Goal: Transaction & Acquisition: Book appointment/travel/reservation

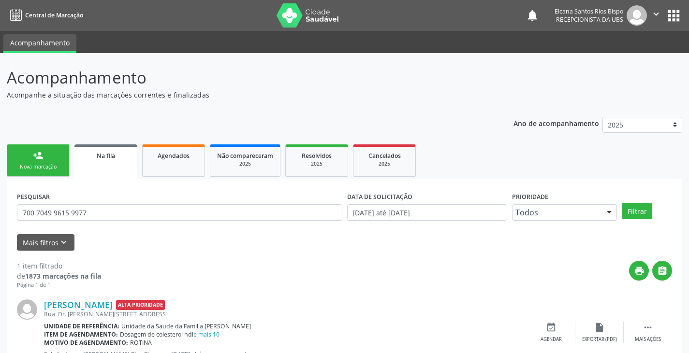
click at [31, 163] on div "Nova marcação" at bounding box center [38, 166] width 48 height 7
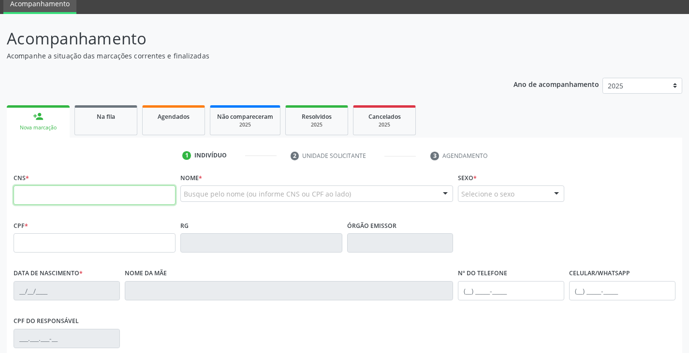
click at [78, 194] on input "text" at bounding box center [95, 195] width 162 height 19
type input "709 2022 3717 3733"
type input "495.732.415-87"
type input "[DATE]"
type input "[PERSON_NAME]"
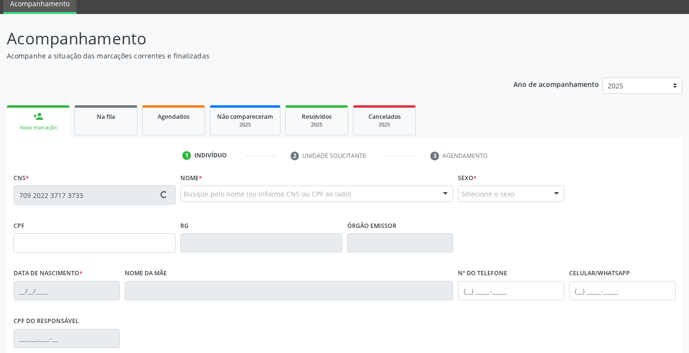
type input "[PHONE_NUMBER]"
type input "S/N"
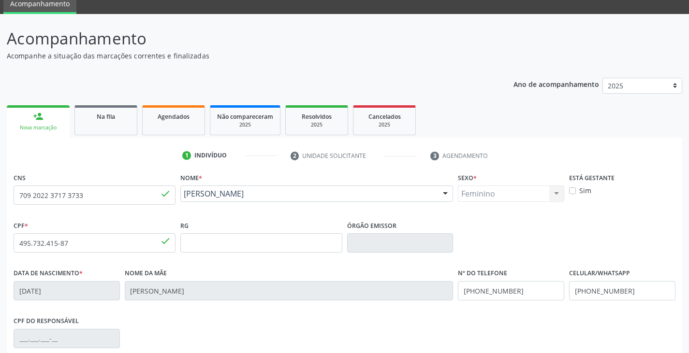
scroll to position [171, 0]
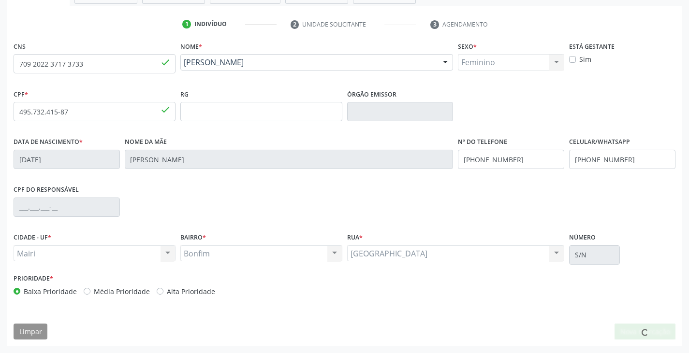
click at [208, 278] on div "Prioridade * Baixa Prioridade Média Prioridade Alta Prioridade" at bounding box center [178, 284] width 329 height 25
click at [202, 291] on label "Alta Prioridade" at bounding box center [191, 292] width 48 height 10
click at [163, 291] on input "Alta Prioridade" at bounding box center [160, 291] width 7 height 9
radio input "true"
click at [636, 330] on button "Nova marcação" at bounding box center [644, 332] width 61 height 16
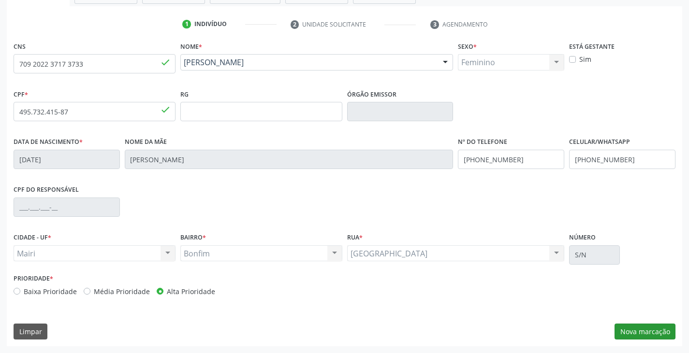
scroll to position [126, 0]
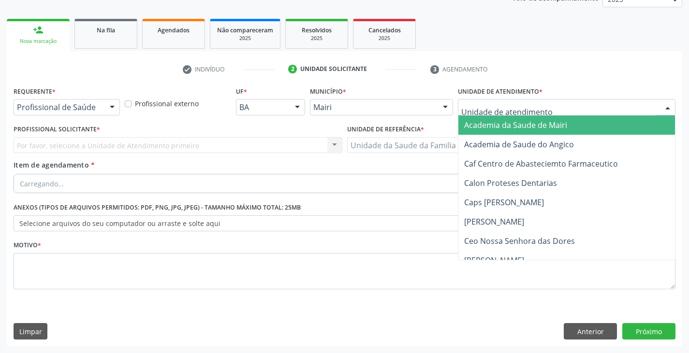
type input "n"
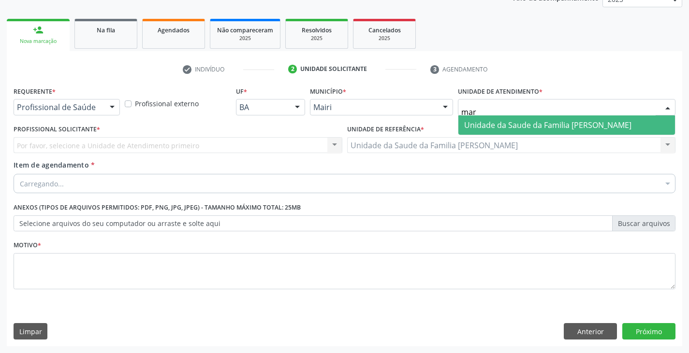
type input "mari"
click at [508, 126] on span "Unidade da Saude da Familia [PERSON_NAME]" at bounding box center [547, 125] width 167 height 11
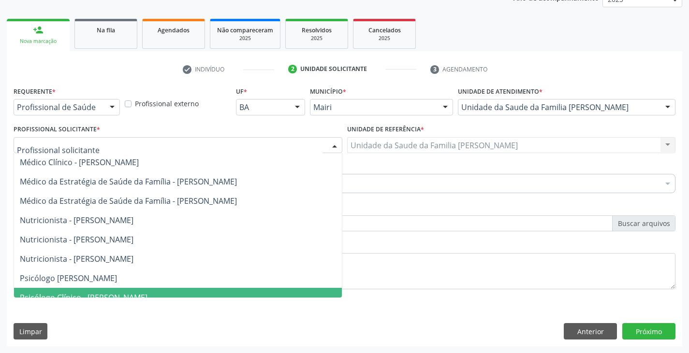
scroll to position [68, 0]
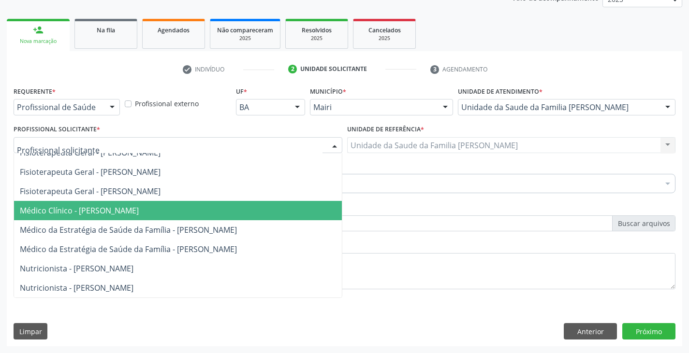
click at [77, 201] on span "Médico Clínico - Marilia Sodre Barreto" at bounding box center [178, 210] width 328 height 19
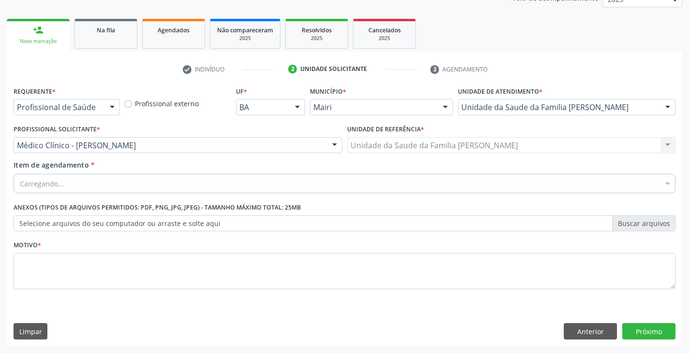
click at [74, 186] on div "Carregando..." at bounding box center [345, 183] width 662 height 19
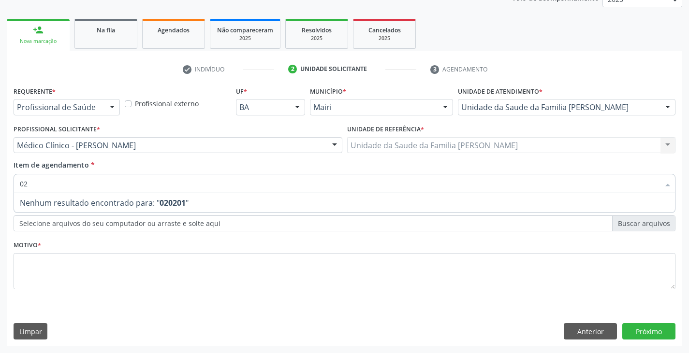
type input "0"
click at [102, 214] on div "Requerente * Profissional de Saúde Profissional de Saúde Paciente Nenhum result…" at bounding box center [345, 193] width 662 height 219
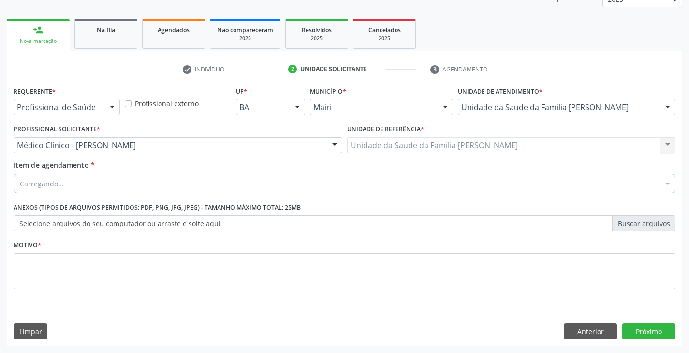
click at [111, 253] on div "Motivo *" at bounding box center [345, 263] width 662 height 51
click at [67, 184] on div "Carregando..." at bounding box center [345, 183] width 662 height 19
type input "0"
click at [51, 186] on input "Item de agendamento *" at bounding box center [339, 183] width 639 height 19
click at [97, 192] on input "Item de agendamento *" at bounding box center [339, 183] width 639 height 19
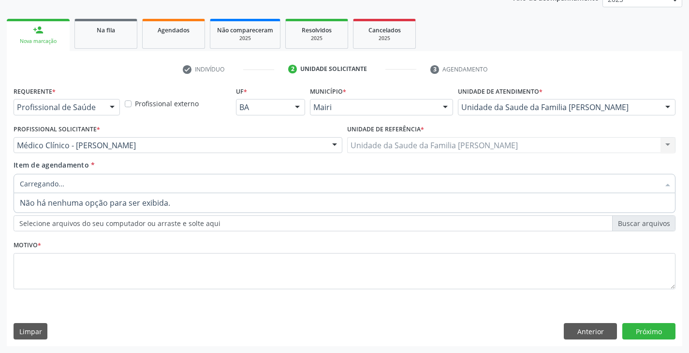
click at [103, 184] on input "Item de agendamento *" at bounding box center [339, 183] width 639 height 19
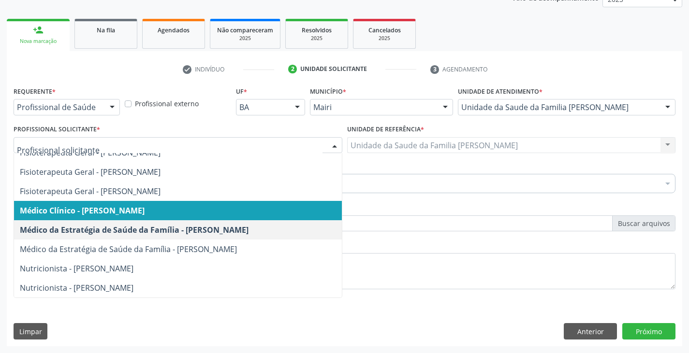
click at [80, 213] on span "Médico Clínico - Marilia Sodre Barreto" at bounding box center [82, 210] width 125 height 11
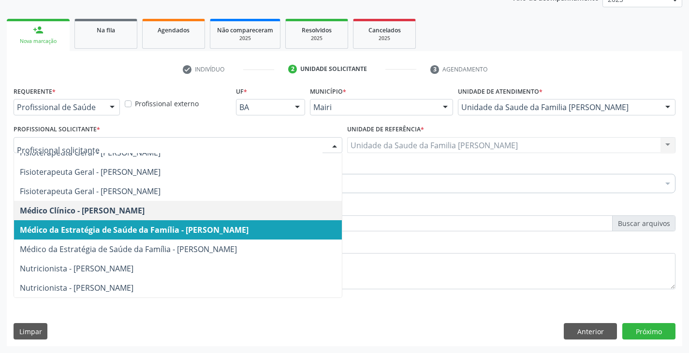
click at [115, 235] on span "Médico da Estratégia de Saúde da Família - Marilia Sodre Barreto" at bounding box center [134, 230] width 229 height 11
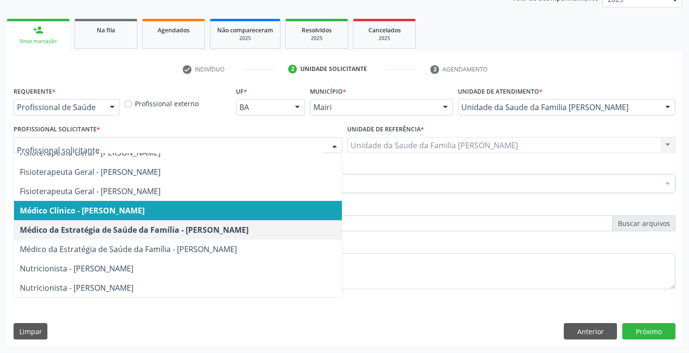
click at [101, 213] on span "Médico Clínico - Marilia Sodre Barreto" at bounding box center [82, 210] width 125 height 11
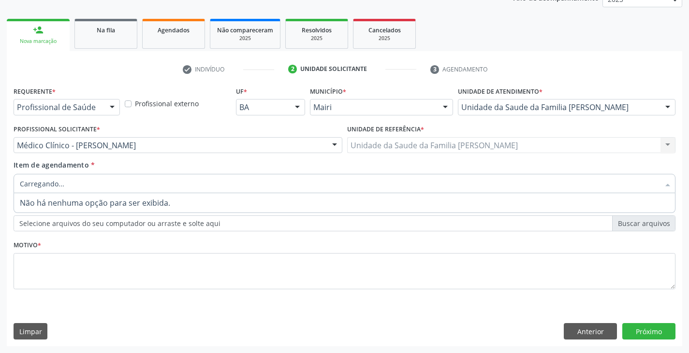
click at [69, 188] on div at bounding box center [345, 183] width 662 height 19
click at [70, 178] on input "Item de agendamento *" at bounding box center [339, 183] width 639 height 19
type input "0"
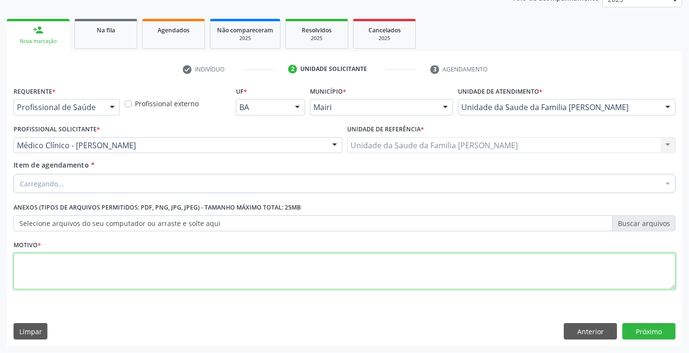
click at [163, 276] on textarea at bounding box center [345, 271] width 662 height 37
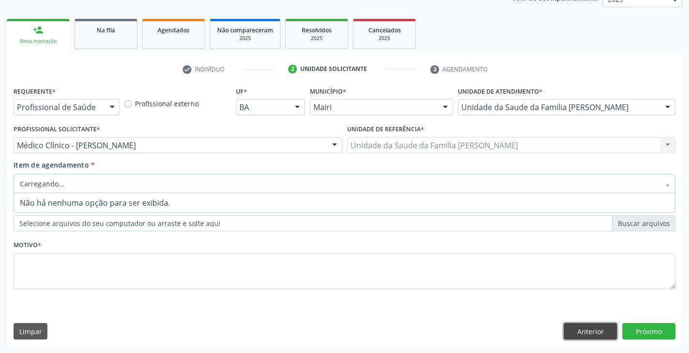
click at [588, 334] on button "Anterior" at bounding box center [589, 331] width 53 height 16
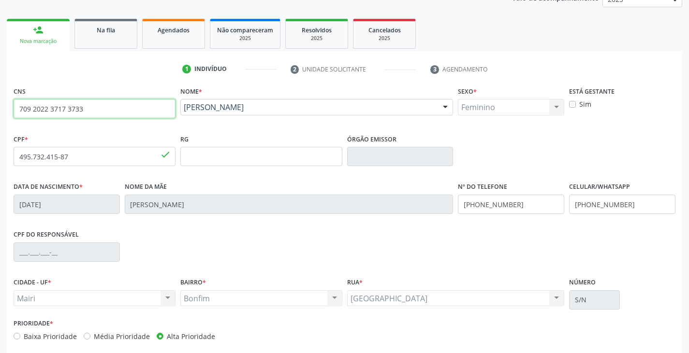
drag, startPoint x: 91, startPoint y: 110, endPoint x: 0, endPoint y: 107, distance: 91.4
click at [0, 107] on div "Acompanhamento Acompanhe a situação das marcações correntes e finalizadas Relat…" at bounding box center [344, 163] width 689 height 471
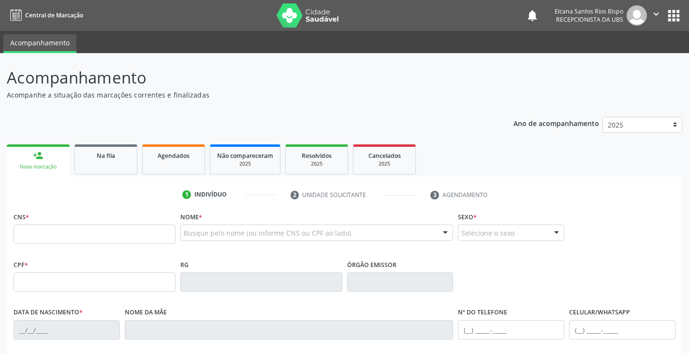
scroll to position [158, 0]
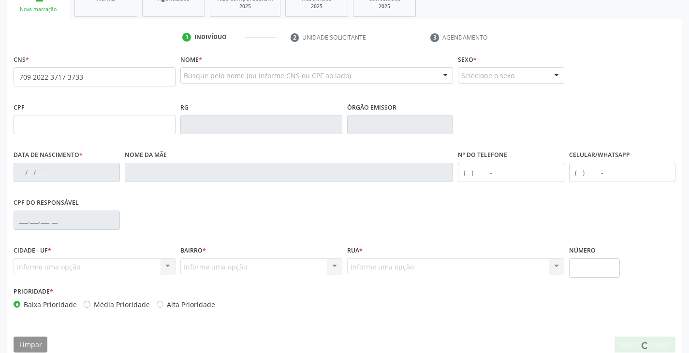
type input "709 2022 3717 3733"
type input "495.732.415-87"
type input "[DATE]"
type input "[PERSON_NAME]"
type input "[PHONE_NUMBER]"
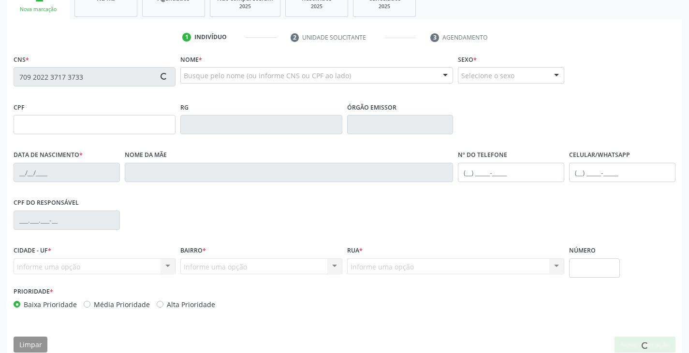
type input "[PHONE_NUMBER]"
type input "S/N"
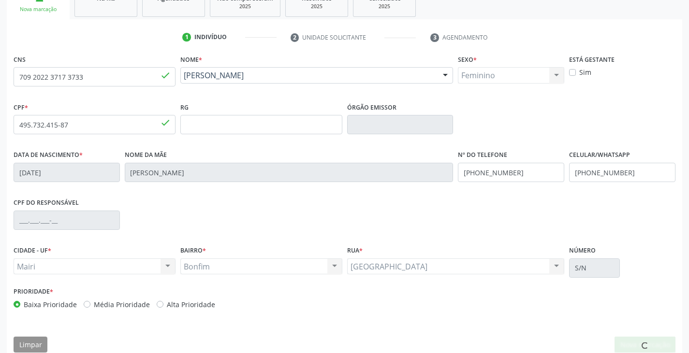
click at [178, 308] on label "Alta Prioridade" at bounding box center [191, 305] width 48 height 10
click at [163, 308] on input "Alta Prioridade" at bounding box center [160, 304] width 7 height 9
radio input "true"
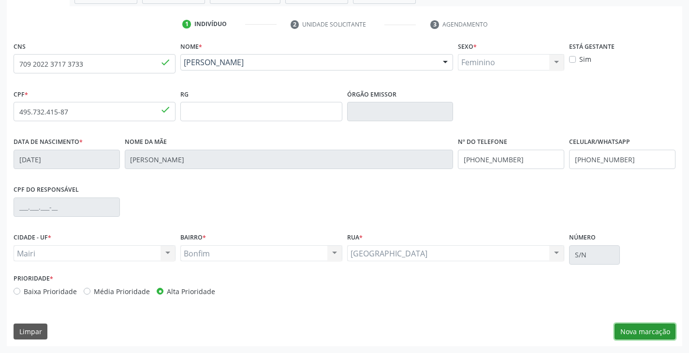
click at [633, 330] on button "Nova marcação" at bounding box center [644, 332] width 61 height 16
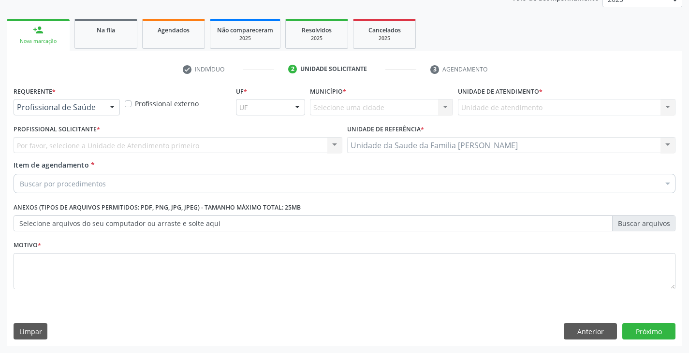
scroll to position [126, 0]
click at [510, 104] on div "Unidade de atendimento Nenhum resultado encontrado para: " " Não há nenhuma opç…" at bounding box center [566, 107] width 217 height 16
click at [115, 104] on div at bounding box center [112, 108] width 14 height 16
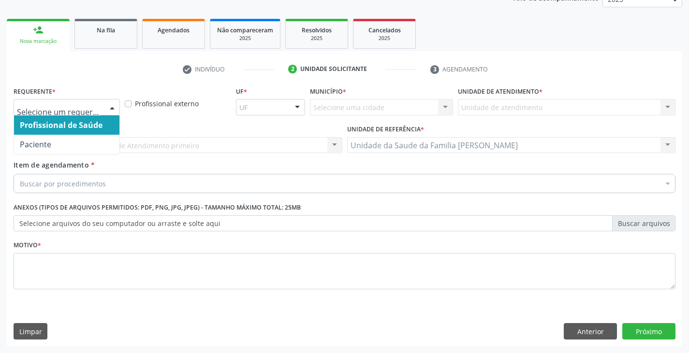
click at [110, 104] on div at bounding box center [112, 108] width 14 height 16
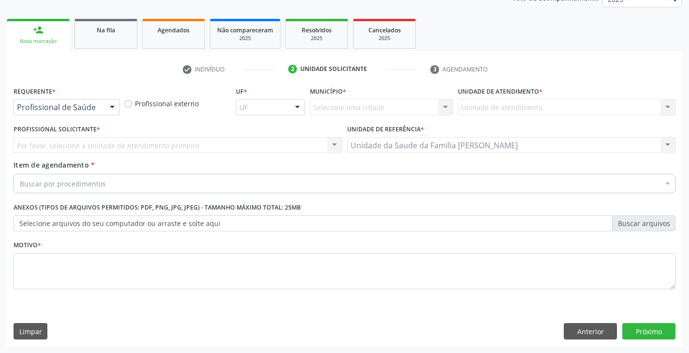
click at [496, 107] on div "Unidade de atendimento Nenhum resultado encontrado para: " " Não há nenhuma opç…" at bounding box center [566, 107] width 217 height 16
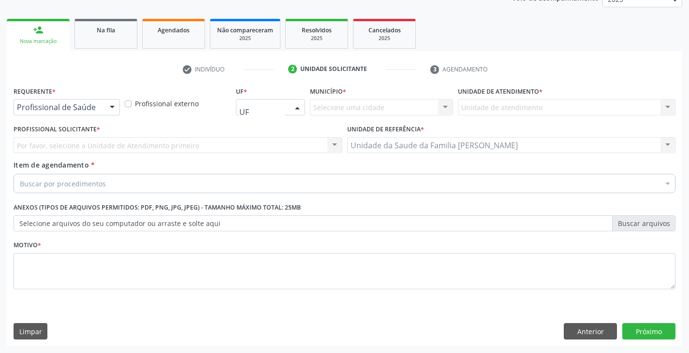
click at [265, 111] on div at bounding box center [270, 107] width 69 height 16
click at [274, 104] on input "text" at bounding box center [262, 111] width 46 height 19
click at [346, 105] on div "Selecione uma cidade Nenhum resultado encontrado para: " " Não há nenhuma opção…" at bounding box center [381, 107] width 143 height 16
click at [351, 107] on div "Selecione uma cidade Nenhum resultado encontrado para: " " Não há nenhuma opção…" at bounding box center [381, 107] width 143 height 16
click at [263, 105] on div at bounding box center [270, 107] width 69 height 16
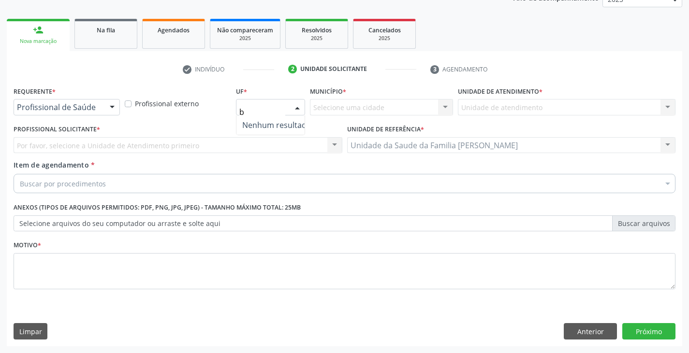
type input "ba"
click at [266, 91] on div "UF * Nenhum resultado encontrado para: " ba " Não há nenhuma opção para ser exi…" at bounding box center [270, 103] width 74 height 38
click at [382, 104] on div "Selecione uma cidade Nenhum resultado encontrado para: " " Não há nenhuma opção…" at bounding box center [381, 107] width 143 height 16
click at [483, 103] on div "Unidade de atendimento Nenhum resultado encontrado para: " " Não há nenhuma opç…" at bounding box center [566, 107] width 217 height 16
click at [665, 107] on div "Unidade de atendimento Nenhum resultado encontrado para: " " Não há nenhuma opç…" at bounding box center [566, 107] width 217 height 16
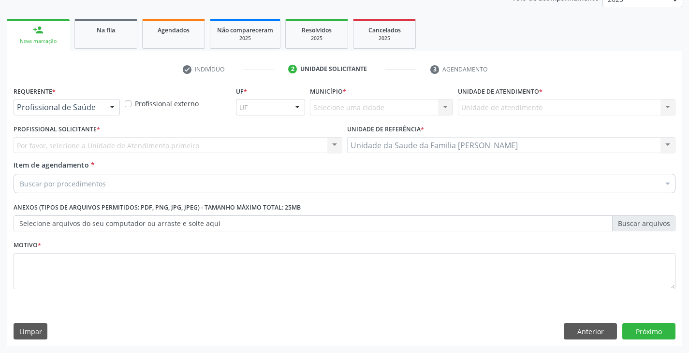
click at [665, 107] on div "Unidade de atendimento Nenhum resultado encontrado para: " " Não há nenhuma opç…" at bounding box center [566, 107] width 217 height 16
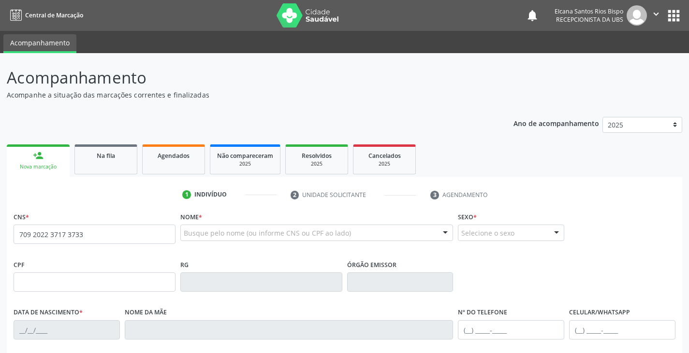
type input "709 2022 3717 3733"
type input "495.732.415-87"
type input "[DATE]"
type input "[PERSON_NAME]"
type input "[PHONE_NUMBER]"
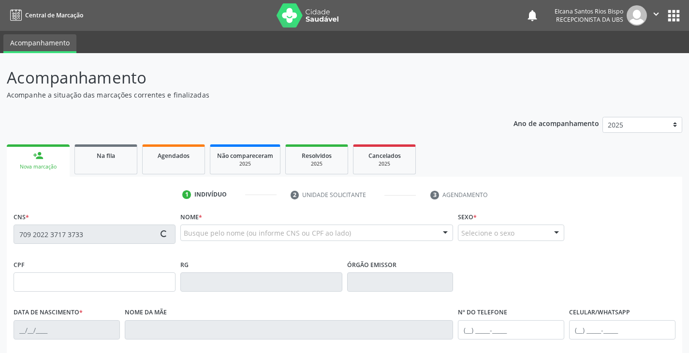
type input "[PHONE_NUMBER]"
type input "S/N"
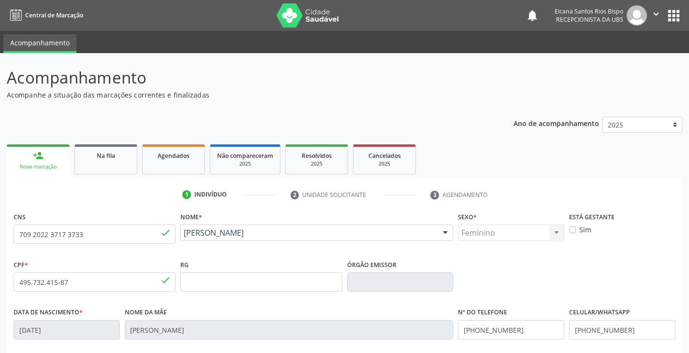
scroll to position [171, 0]
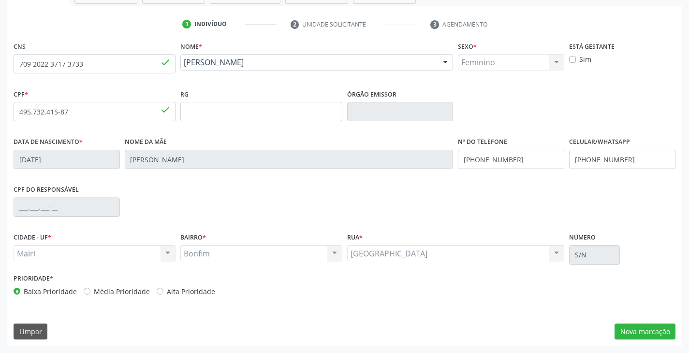
click at [187, 289] on label "Alta Prioridade" at bounding box center [191, 292] width 48 height 10
click at [163, 289] on input "Alta Prioridade" at bounding box center [160, 291] width 7 height 9
radio input "true"
click at [637, 336] on button "Nova marcação" at bounding box center [644, 332] width 61 height 16
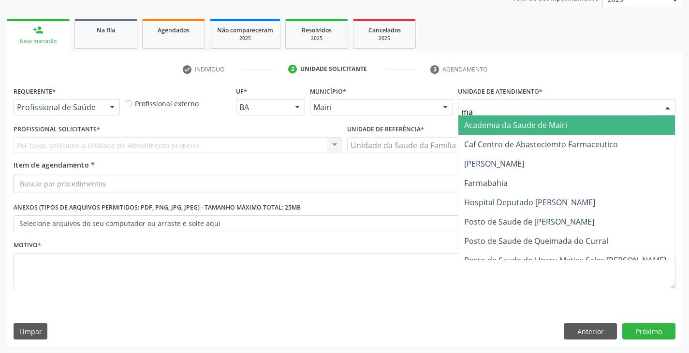
type input "mar"
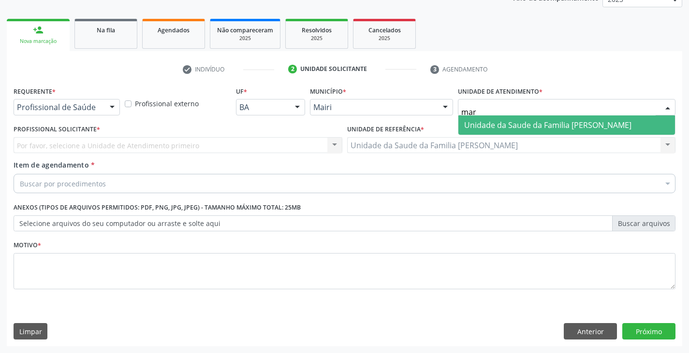
click at [478, 126] on span "Unidade da Saude da Familia [PERSON_NAME]" at bounding box center [547, 125] width 167 height 11
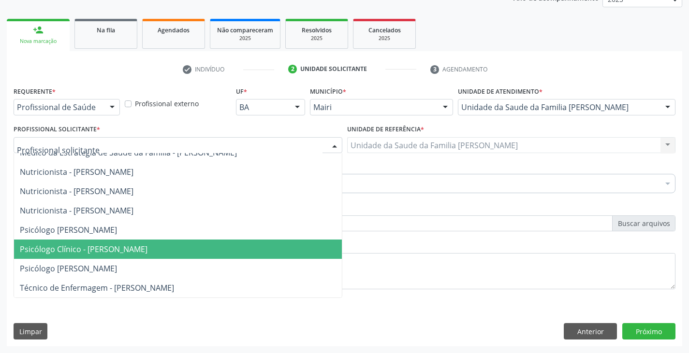
scroll to position [68, 0]
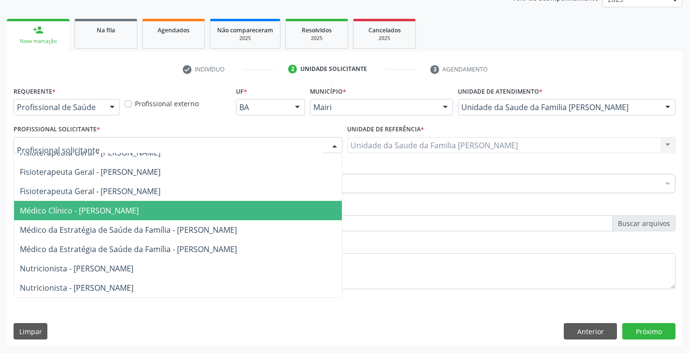
click at [79, 208] on span "Médico Clínico - Marilia Sodre Barreto" at bounding box center [79, 210] width 119 height 11
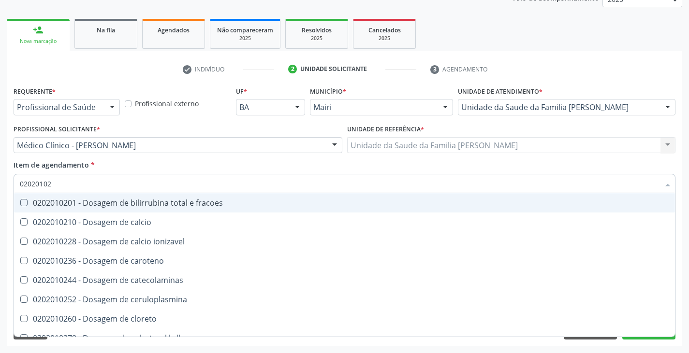
type input "020201029"
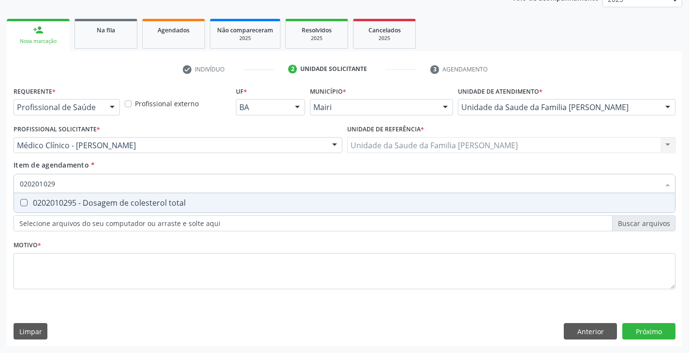
click at [55, 205] on div "0202010295 - Dosagem de colesterol total" at bounding box center [344, 203] width 649 height 8
checkbox total "true"
type input "02020102"
checkbox total "false"
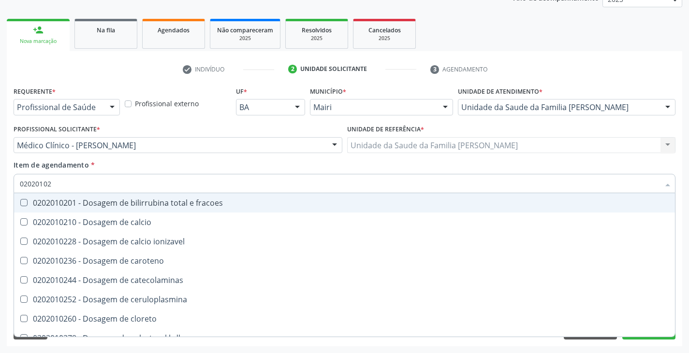
type input "020201028"
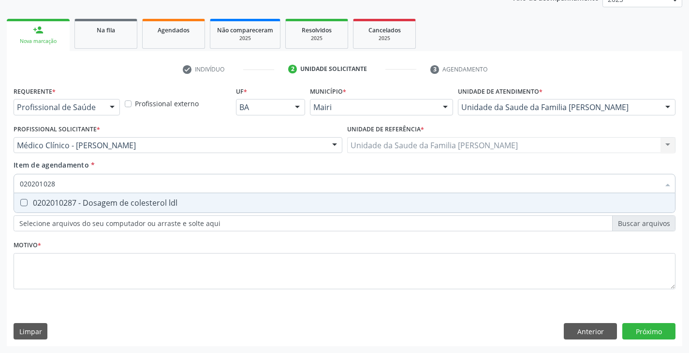
click at [55, 205] on div "0202010287 - Dosagem de colesterol ldl" at bounding box center [344, 203] width 649 height 8
checkbox ldl "true"
type input "02020102"
checkbox ldl "false"
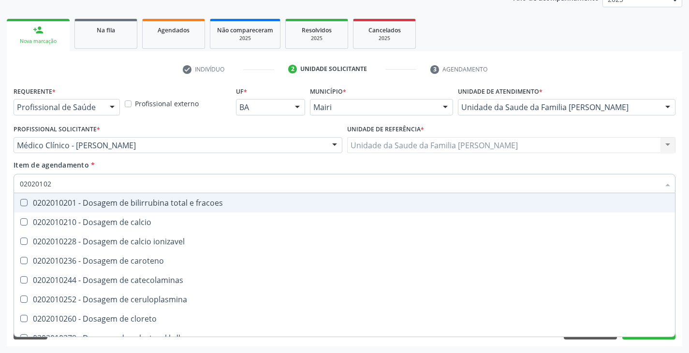
type input "020201027"
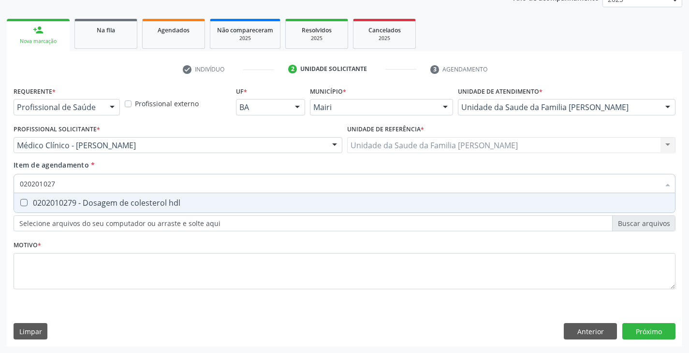
click at [55, 205] on div "0202010279 - Dosagem de colesterol hdl" at bounding box center [344, 203] width 649 height 8
checkbox hdl "true"
type input "02020102"
checkbox hdl "false"
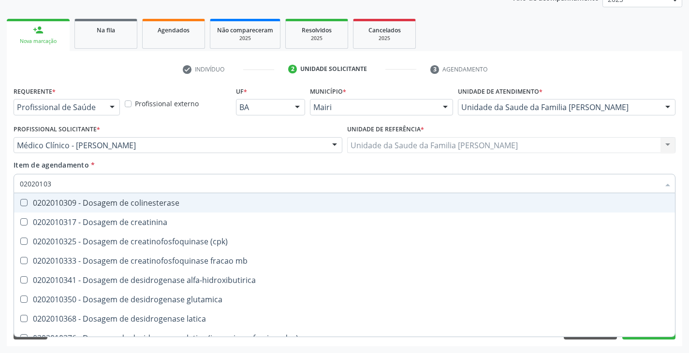
type input "020201031"
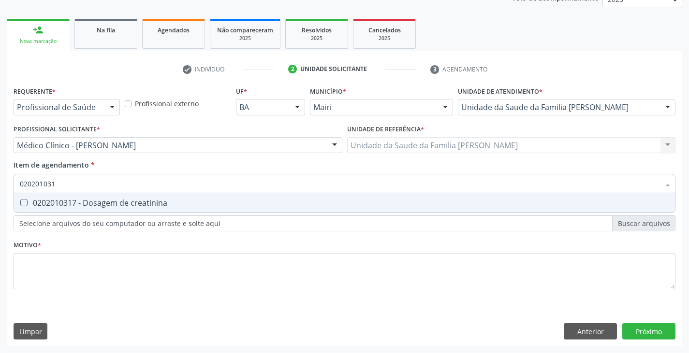
click at [55, 205] on div "0202010317 - Dosagem de creatinina" at bounding box center [344, 203] width 649 height 8
checkbox creatinina "true"
type input "02020103"
checkbox creatinina "false"
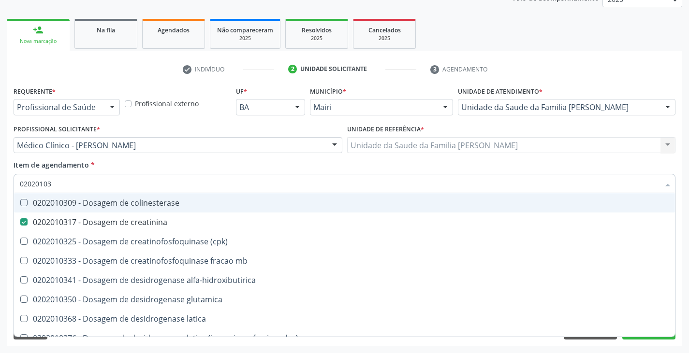
type input "0202010"
checkbox creatinina "false"
type input "0202010600"
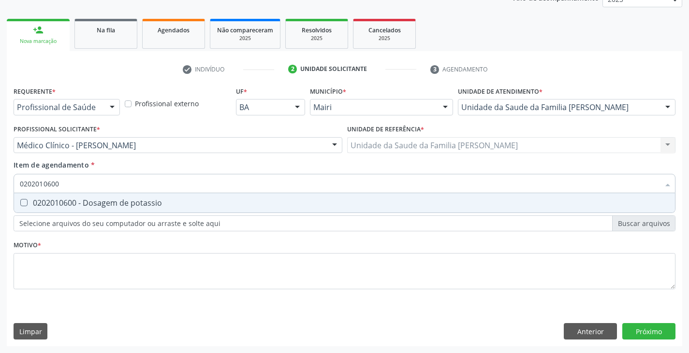
click at [55, 205] on div "0202010600 - Dosagem de potassio" at bounding box center [344, 203] width 649 height 8
checkbox potassio "true"
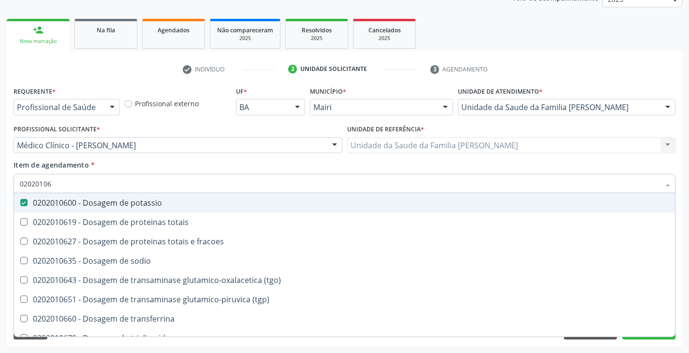
type input "0202010"
checkbox potassio "false"
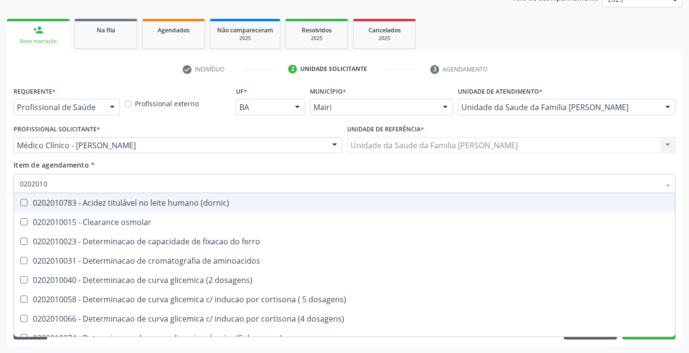
type input "02020106"
checkbox \(dornic\) "true"
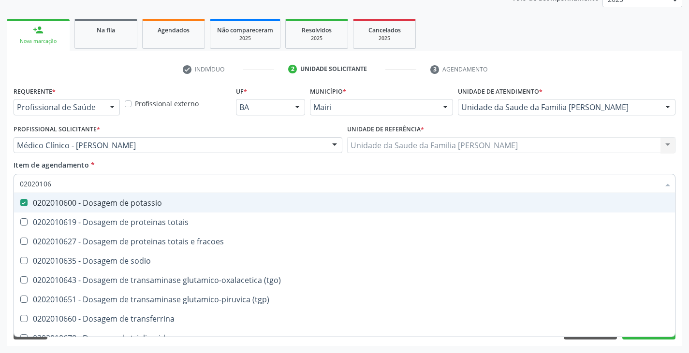
type input "020201067"
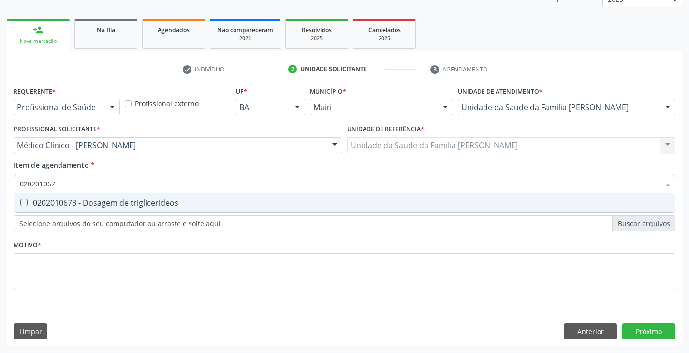
click at [55, 205] on div "0202010678 - Dosagem de triglicerideos" at bounding box center [344, 203] width 649 height 8
checkbox triglicerideos "true"
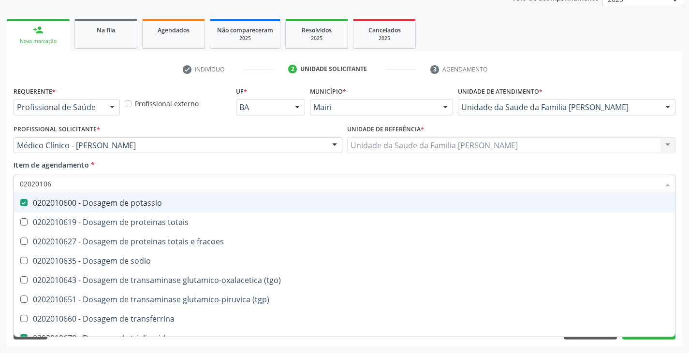
type input "0202010"
checkbox potassio "false"
checkbox triglicerideos "false"
type input "020201047"
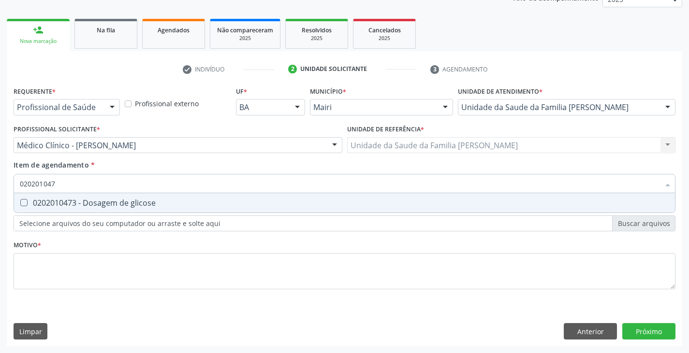
click at [55, 205] on div "0202010473 - Dosagem de glicose" at bounding box center [344, 203] width 649 height 8
checkbox glicose "true"
type input "02020104"
checkbox glicose "false"
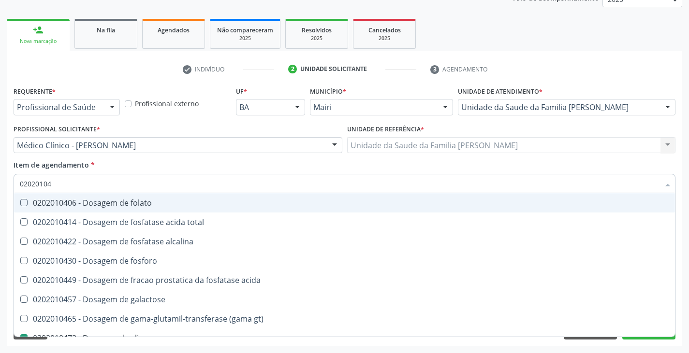
type input "0202010"
checkbox glicose "false"
type input "020201050"
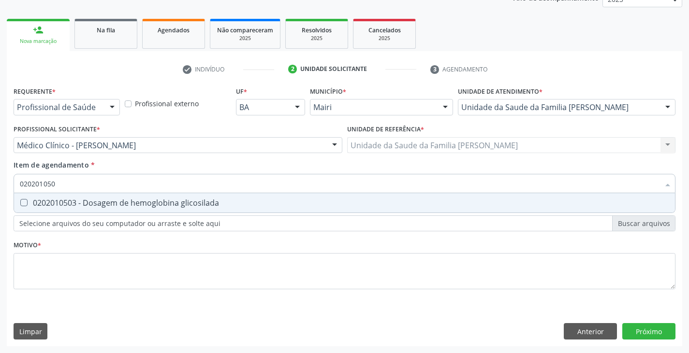
click at [55, 205] on div "0202010503 - Dosagem de hemoglobina glicosilada" at bounding box center [344, 203] width 649 height 8
checkbox glicosilada "true"
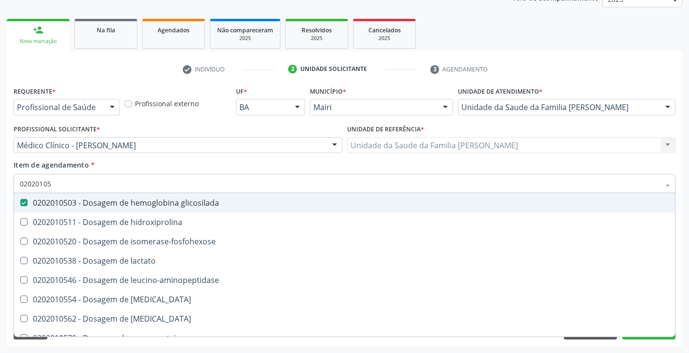
type input "0202010"
checkbox glicosilada "false"
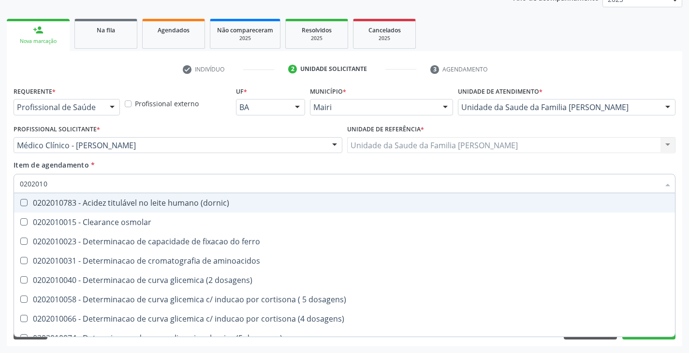
type input "020201"
checkbox hdl "false"
checkbox ldl "false"
checkbox total "false"
checkbox creatinina "false"
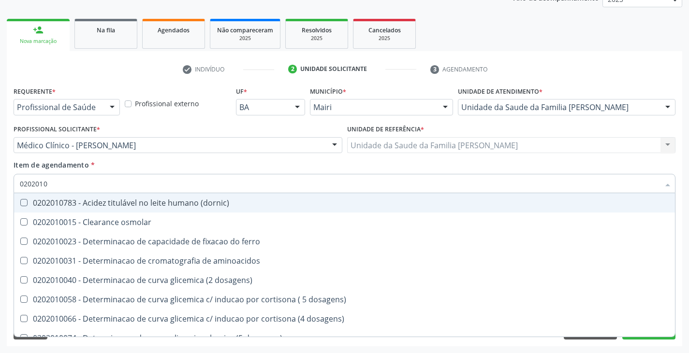
checkbox alfa-hidroxibutirica "true"
checkbox glutamica "true"
checkbox latica "true"
checkbox ferritina "true"
checkbox glicose "false"
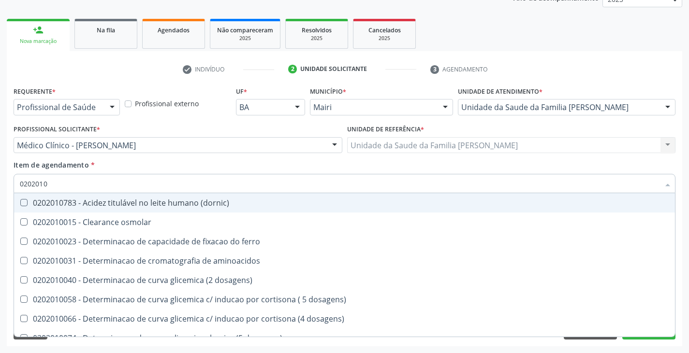
checkbox glicosilada "false"
checkbox magnesio "true"
checkbox porfirinas "true"
checkbox potassio "false"
checkbox triglicerideos "false"
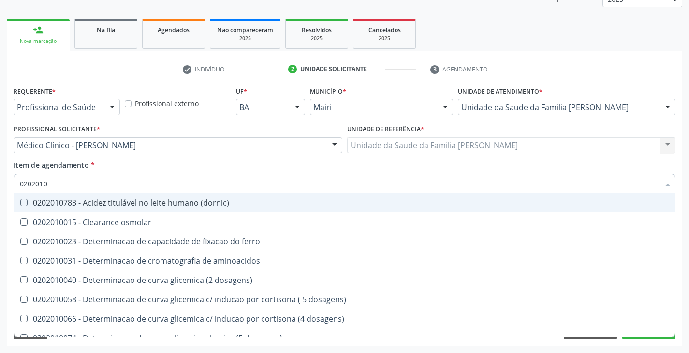
checkbox ureia "true"
type input "02020"
checkbox hdl "false"
checkbox ldl "false"
checkbox total "false"
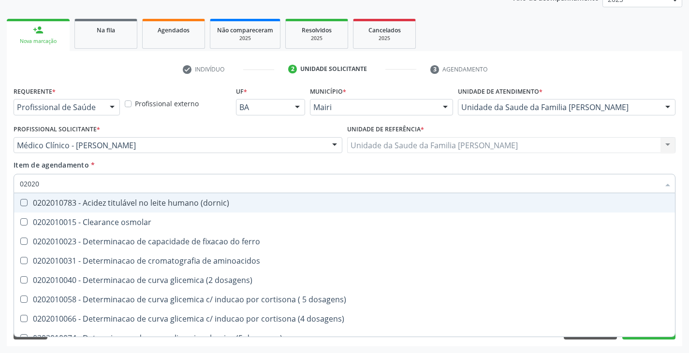
checkbox creatinina "false"
checkbox glicose "false"
checkbox glicosilada "false"
checkbox potassio "false"
checkbox triglicerideos "false"
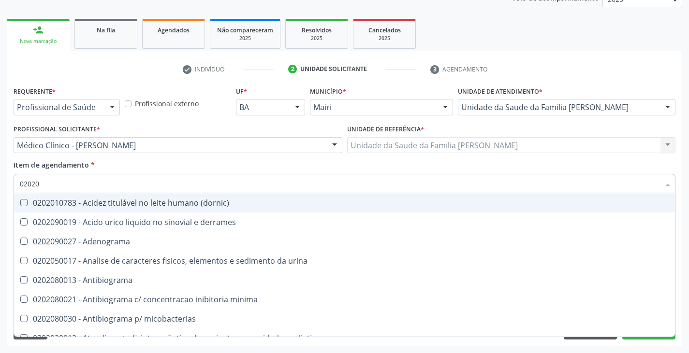
type input "0202"
checkbox hdl "false"
checkbox ldl "false"
checkbox total "false"
checkbox creatinina "false"
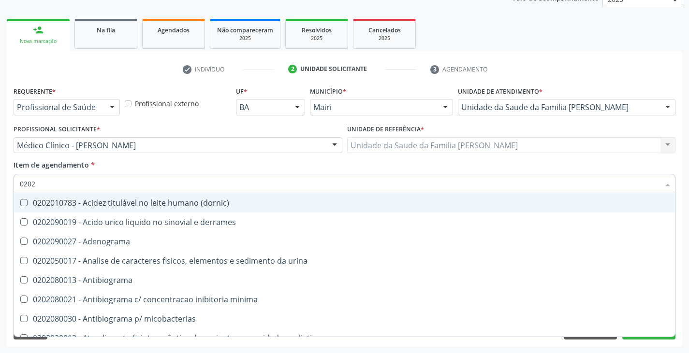
checkbox latica "true"
checkbox fracionadas\) "true"
checkbox digitoxina\) "true"
checkbox estrona "true"
checkbox glicose "false"
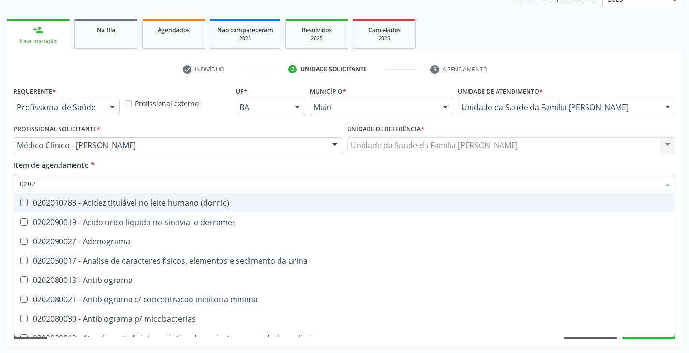
checkbox glicosilada "false"
checkbox \(ige\) "true"
checkbox magnesio "true"
checkbox potassio "false"
checkbox livre "true"
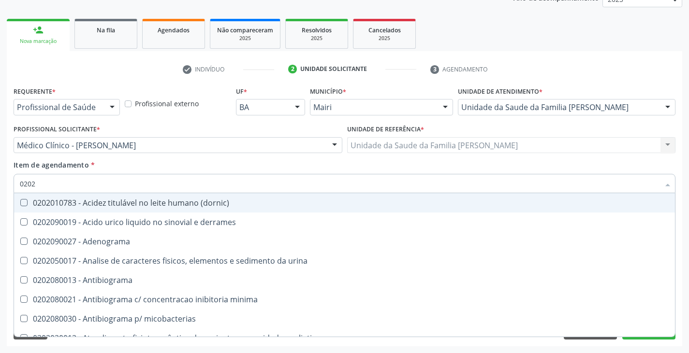
checkbox triglicerideos "false"
checkbox celulas "true"
type input "02020"
checkbox cadmio "true"
checkbox calcio "true"
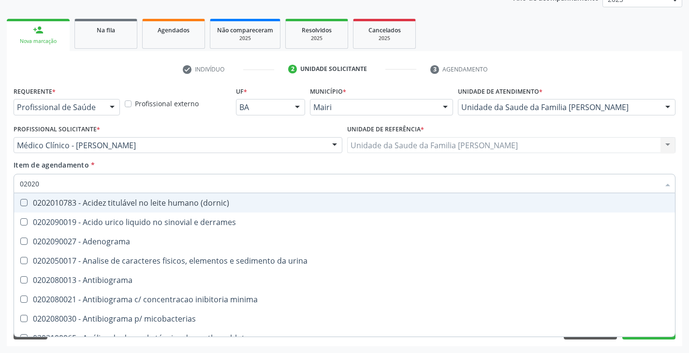
checkbox ionizavel "true"
checkbox catecolaminas "true"
checkbox hdl "false"
checkbox ldl "false"
checkbox total "false"
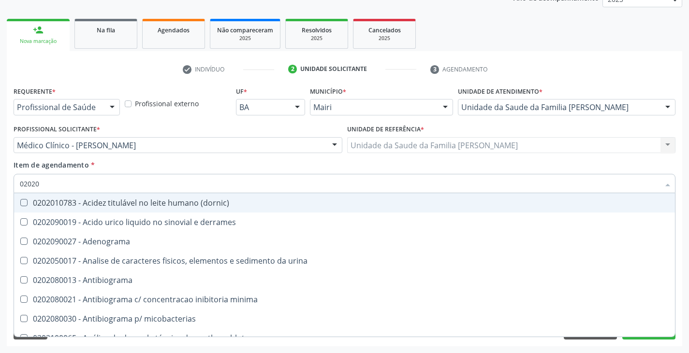
checkbox creatinina "false"
checkbox fenitoina "true"
checkbox esperma "true"
checkbox glicose "false"
checkbox glicosilada "false"
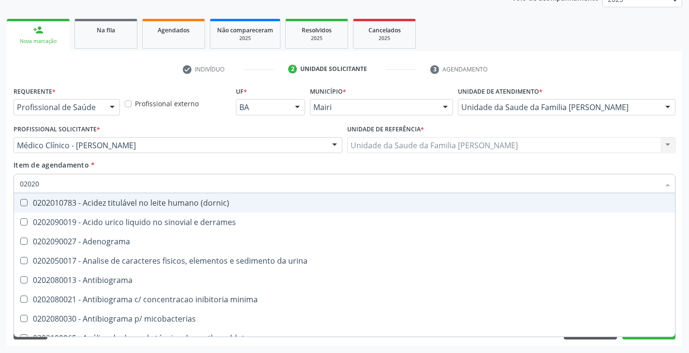
checkbox isomerase-fosfohexose "true"
checkbox potassio "false"
checkbox quinidina "true"
checkbox triglicerideos "false"
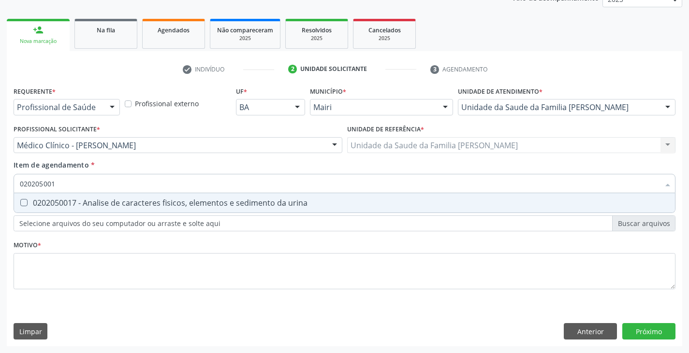
type input "0202050017"
click at [55, 205] on div "0202050017 - Analise de caracteres fisicos, elementos e sedimento da urina" at bounding box center [344, 203] width 649 height 8
checkbox urina "true"
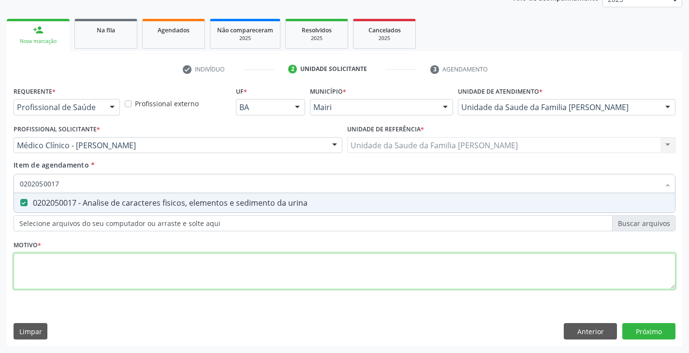
click at [73, 277] on div "Requerente * Profissional de Saúde Profissional de Saúde Paciente Nenhum result…" at bounding box center [345, 193] width 662 height 219
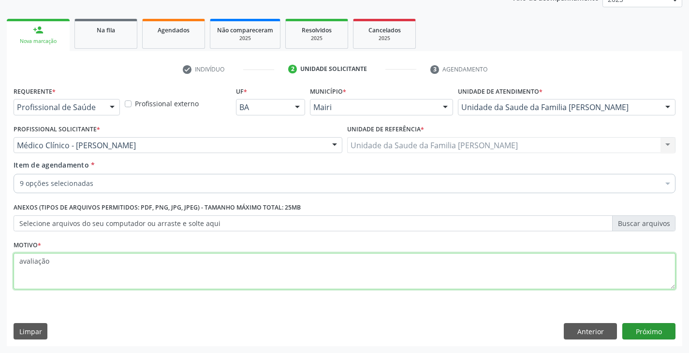
type textarea "avaliação"
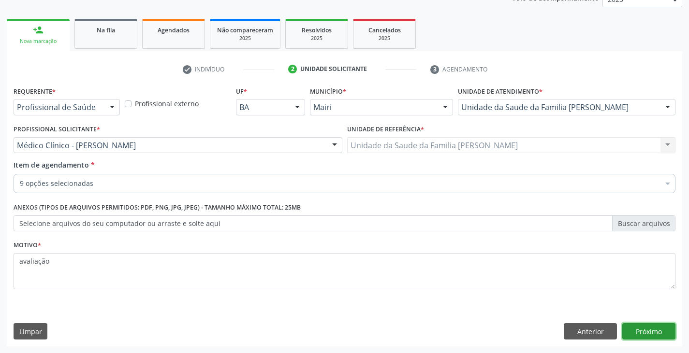
click at [665, 324] on button "Próximo" at bounding box center [648, 331] width 53 height 16
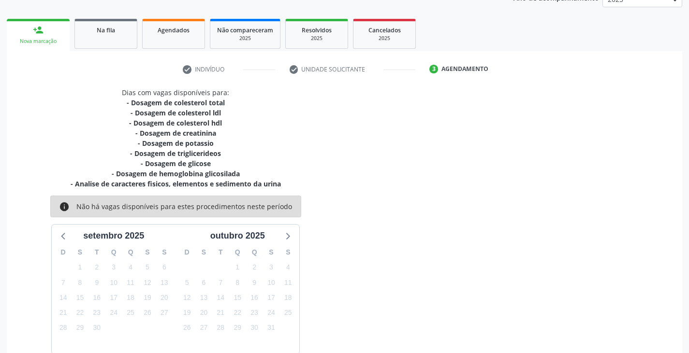
scroll to position [177, 0]
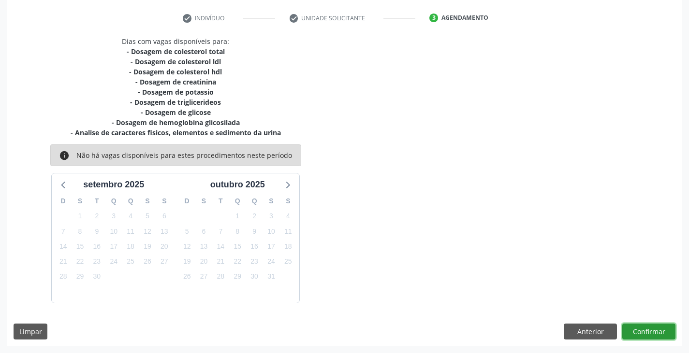
click at [665, 330] on button "Confirmar" at bounding box center [648, 332] width 53 height 16
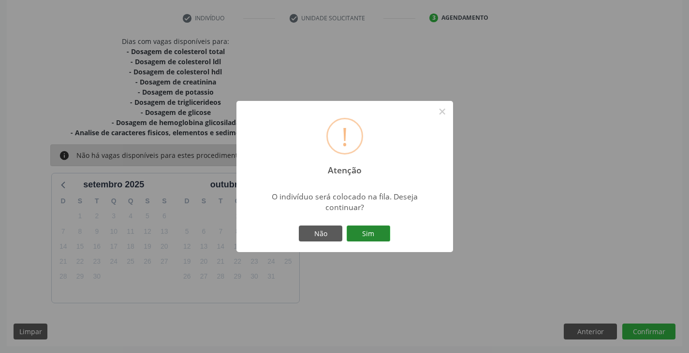
click at [376, 238] on button "Sim" at bounding box center [367, 234] width 43 height 16
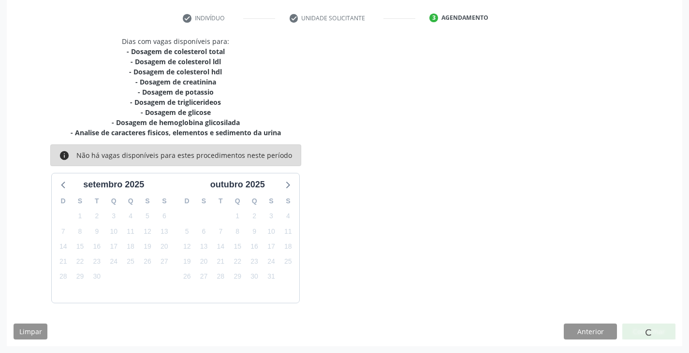
scroll to position [0, 0]
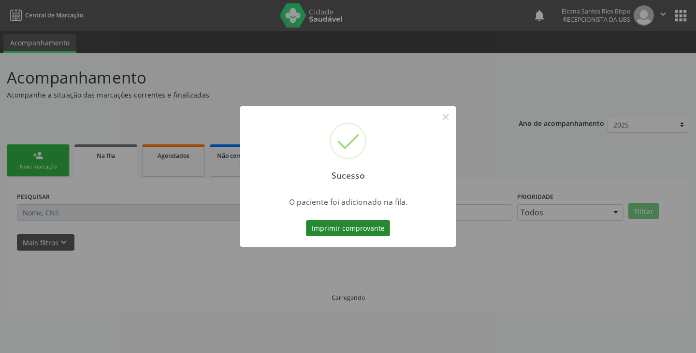
click at [371, 224] on button "Imprimir comprovante" at bounding box center [348, 228] width 84 height 16
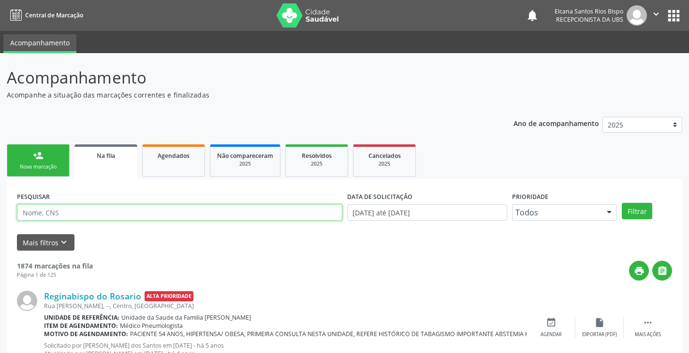
click at [116, 216] on input "text" at bounding box center [179, 212] width 325 height 16
paste input "709 2022 3717 3733"
type input "709 2022 3717 3733"
click at [621, 203] on button "Filtrar" at bounding box center [636, 211] width 30 height 16
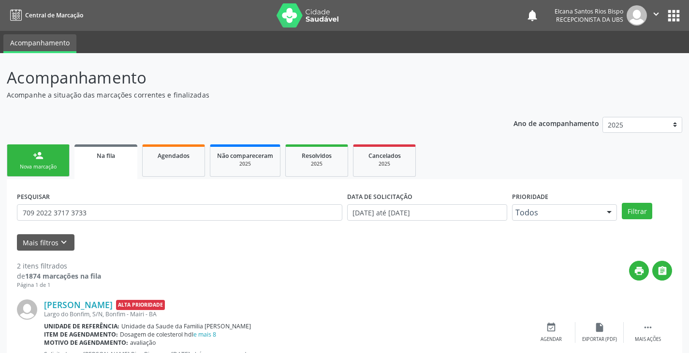
scroll to position [126, 0]
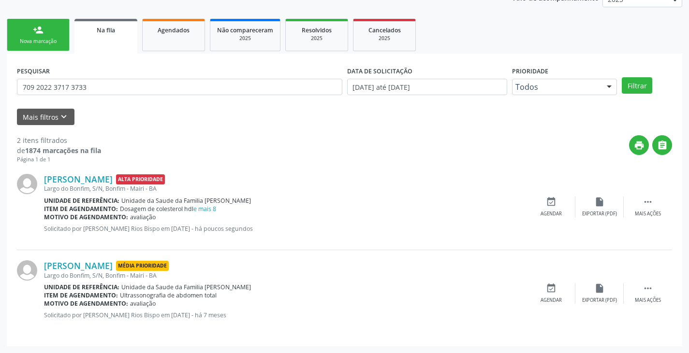
click at [56, 45] on div "Nova marcação" at bounding box center [38, 41] width 48 height 7
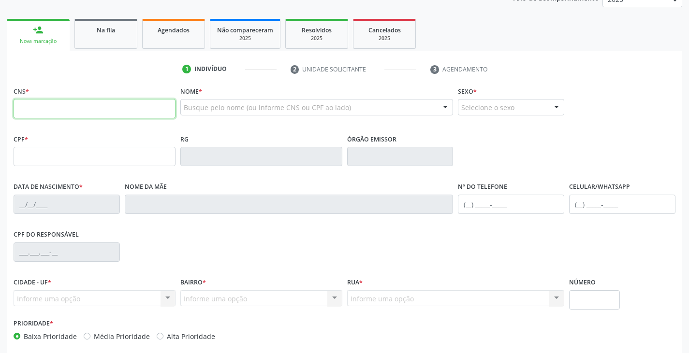
click at [131, 111] on input "text" at bounding box center [95, 108] width 162 height 19
type input "709 6036 7654 7376"
type input "461.846.515-87"
type input "20/02/1970"
type input "Maria Otília de Jesus"
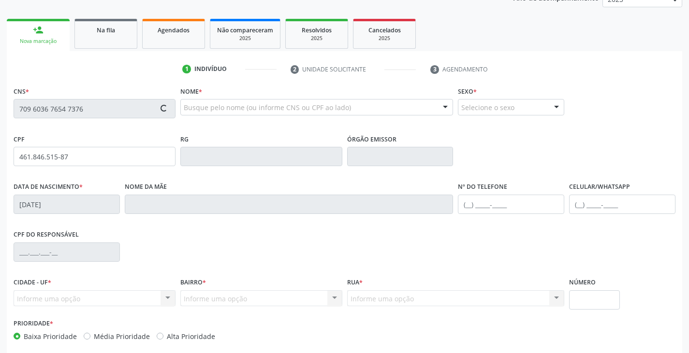
type input "(74) 99801-9410"
type input "(71) 8790-9508"
type input "S/N"
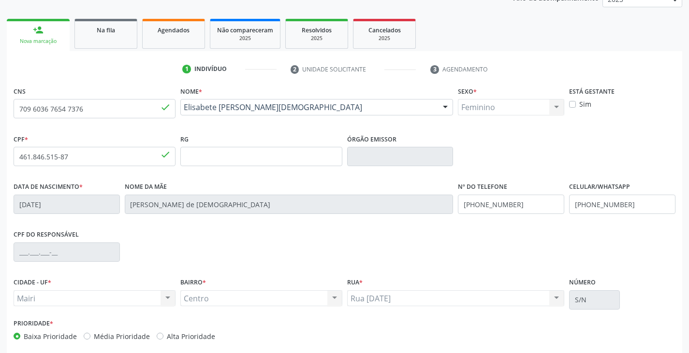
scroll to position [171, 0]
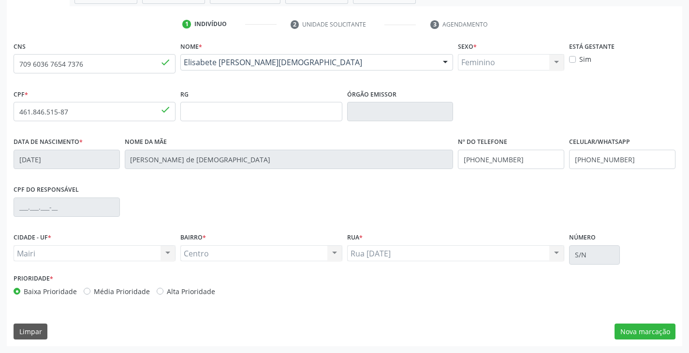
click at [197, 294] on label "Alta Prioridade" at bounding box center [191, 292] width 48 height 10
click at [163, 294] on input "Alta Prioridade" at bounding box center [160, 291] width 7 height 9
radio input "true"
click at [650, 327] on button "Nova marcação" at bounding box center [644, 332] width 61 height 16
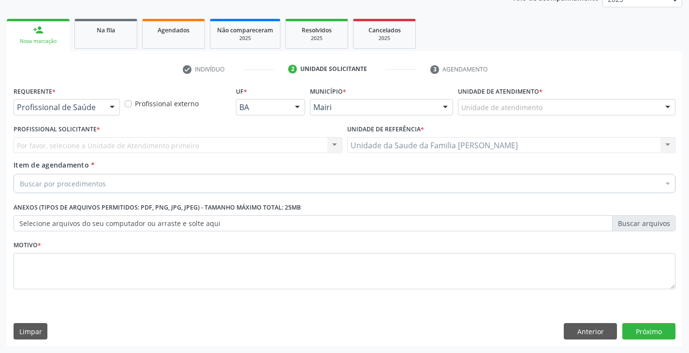
scroll to position [126, 0]
click at [497, 100] on div "Unidade de atendimento" at bounding box center [566, 107] width 217 height 16
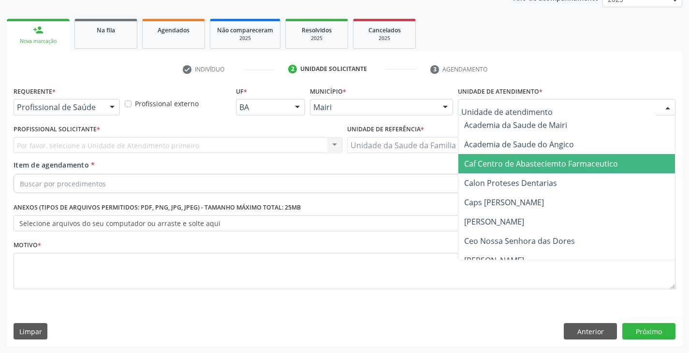
scroll to position [48, 0]
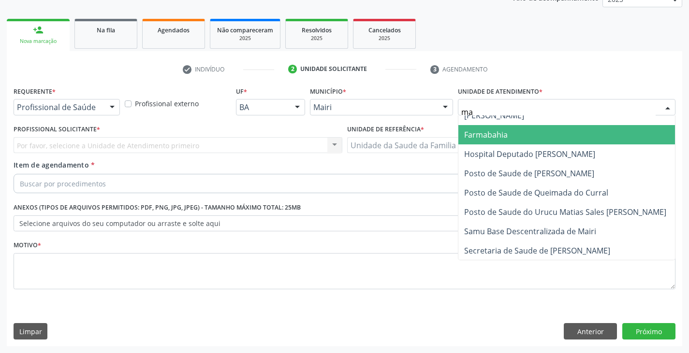
type input "mar"
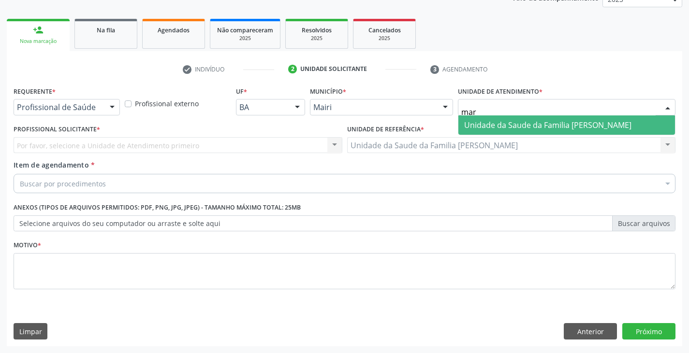
click at [496, 118] on span "Unidade da Saude da Familia [PERSON_NAME]" at bounding box center [566, 124] width 216 height 19
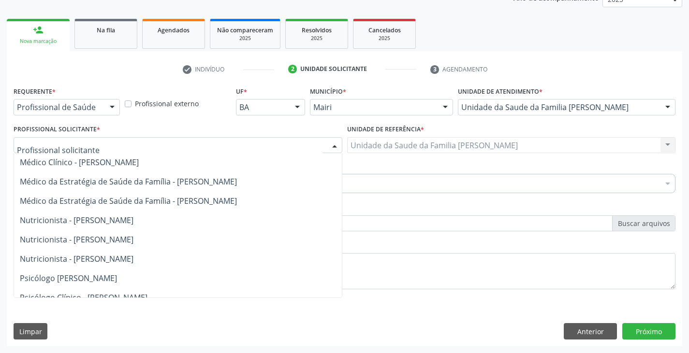
scroll to position [68, 0]
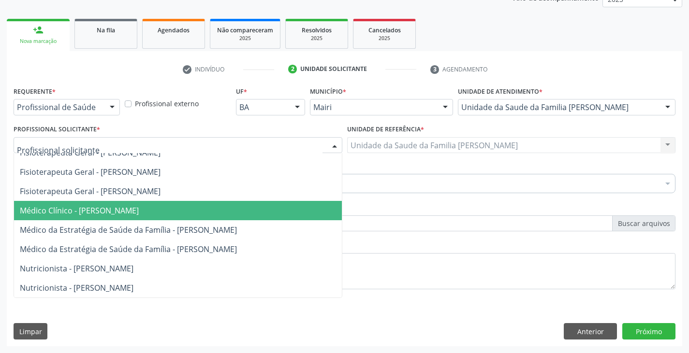
click at [104, 211] on span "Médico Clínico - Marilia Sodre Barreto" at bounding box center [79, 210] width 119 height 11
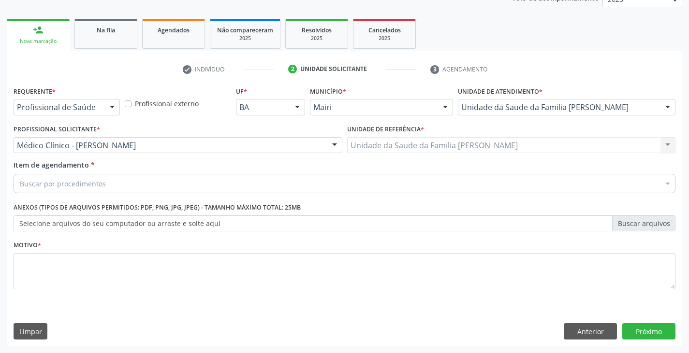
click at [109, 183] on div "Buscar por procedimentos" at bounding box center [345, 183] width 662 height 19
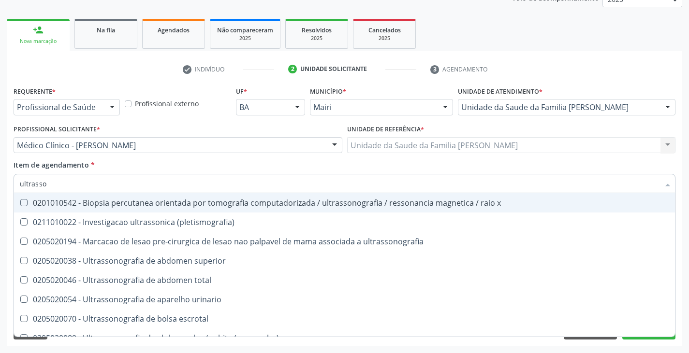
type input "ultrasson"
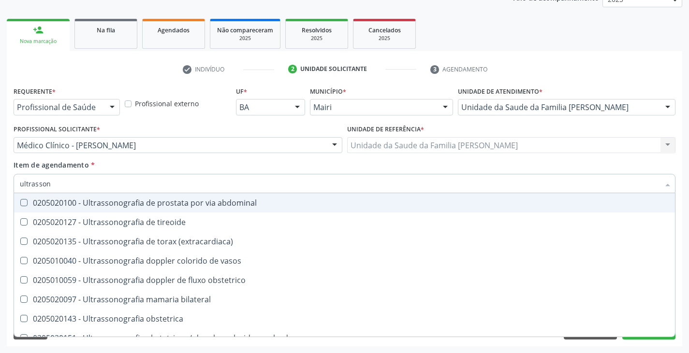
scroll to position [242, 0]
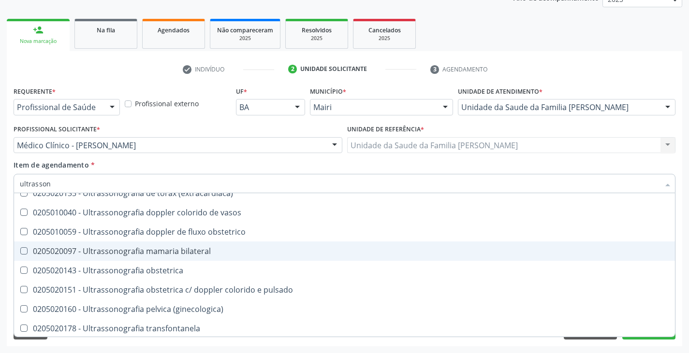
click at [135, 252] on div "0205020097 - Ultrassonografia mamaria bilateral" at bounding box center [344, 251] width 649 height 8
checkbox bilateral "true"
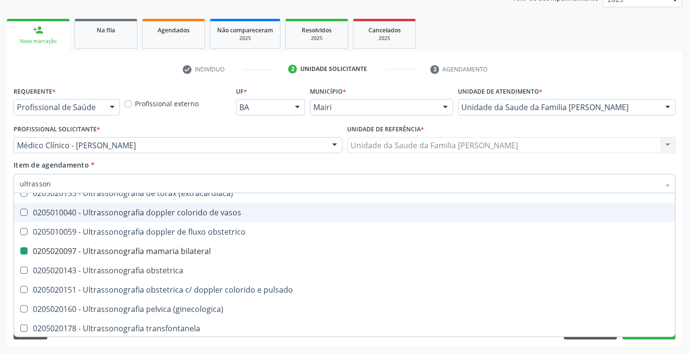
click at [197, 166] on div "Item de agendamento * ultrasson Desfazer seleção 0201010542 - Biopsia percutane…" at bounding box center [345, 175] width 662 height 30
checkbox \(pletismografia\) "true"
checkbox bilateral "false"
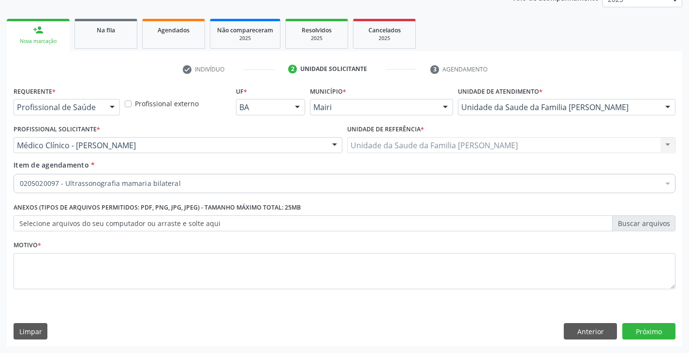
scroll to position [0, 0]
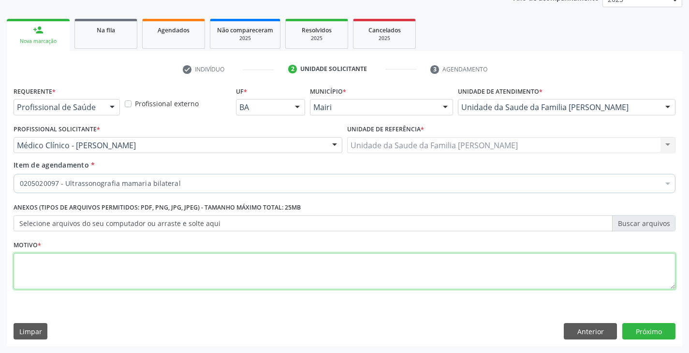
click at [140, 267] on textarea at bounding box center [345, 271] width 662 height 37
type textarea "nódulo mamário birards 3 acompanhamento"
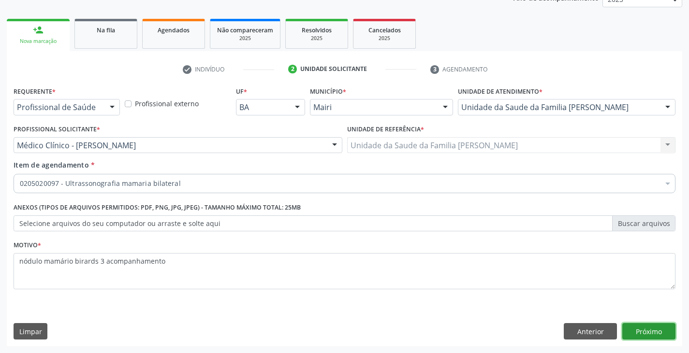
click at [664, 338] on button "Próximo" at bounding box center [648, 331] width 53 height 16
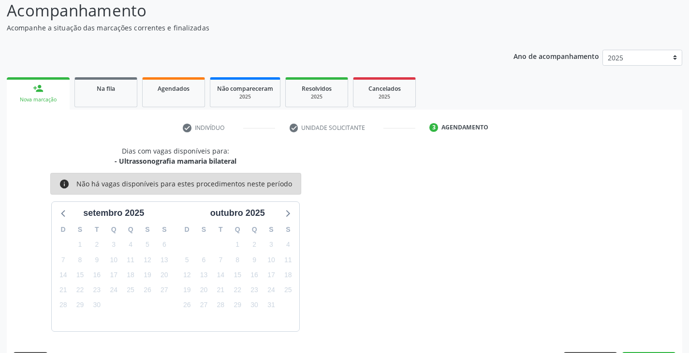
scroll to position [96, 0]
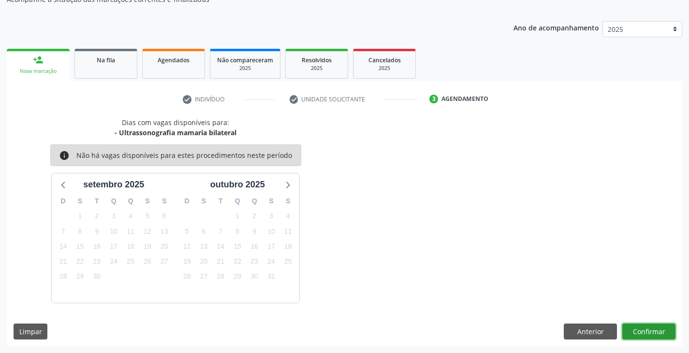
click at [663, 337] on button "Confirmar" at bounding box center [648, 332] width 53 height 16
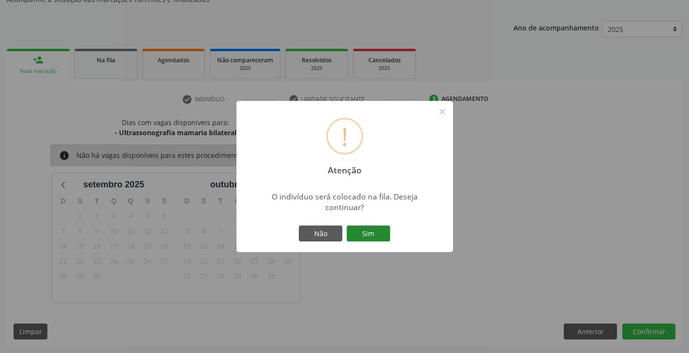
click at [383, 235] on button "Sim" at bounding box center [367, 234] width 43 height 16
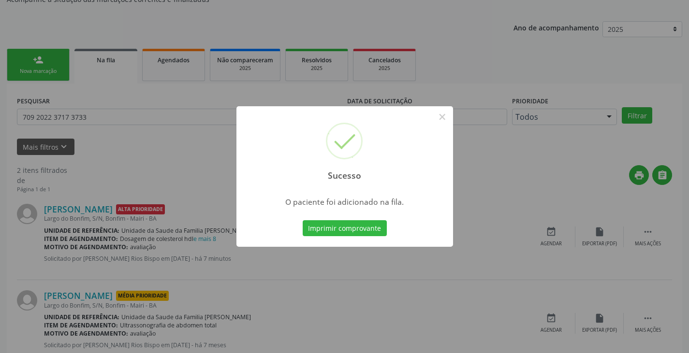
scroll to position [0, 0]
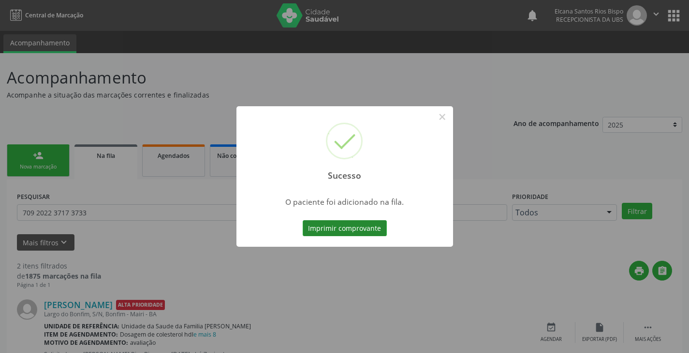
click at [368, 222] on button "Imprimir comprovante" at bounding box center [344, 228] width 84 height 16
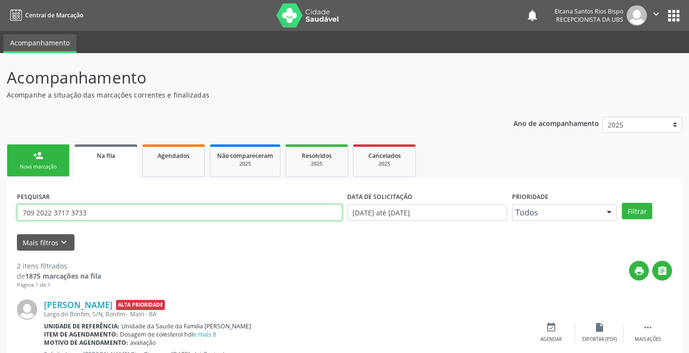
drag, startPoint x: 97, startPoint y: 213, endPoint x: 0, endPoint y: 228, distance: 98.3
click at [0, 228] on div "Acompanhamento Acompanhe a situação das marcações correntes e finalizadas Relat…" at bounding box center [344, 266] width 689 height 426
paste input "6036 7654 7376"
type input "709 6036 7654 7376"
click at [621, 203] on button "Filtrar" at bounding box center [636, 211] width 30 height 16
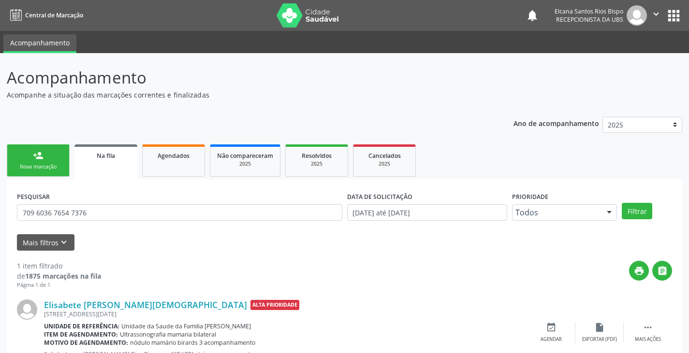
scroll to position [39, 0]
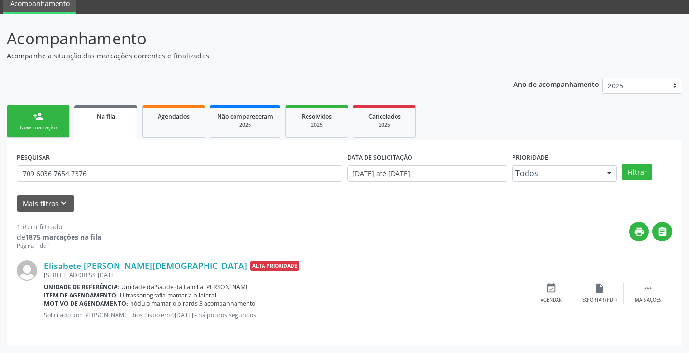
click at [44, 116] on link "person_add Nova marcação" at bounding box center [38, 121] width 63 height 32
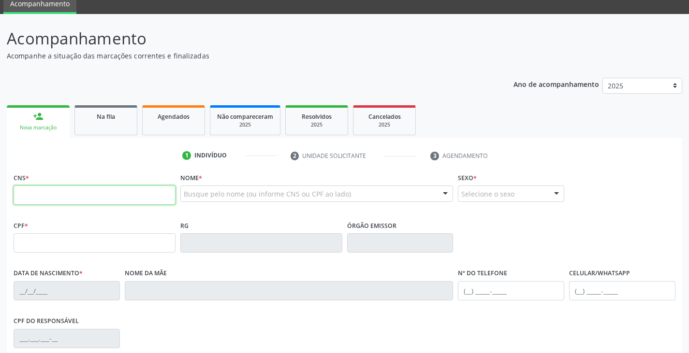
click at [87, 198] on input "text" at bounding box center [95, 195] width 162 height 19
type input "702 8061 3713 5164"
type input "367.409.345-68"
type input "17/09/1964"
type input "Erundina Pereira da Silva"
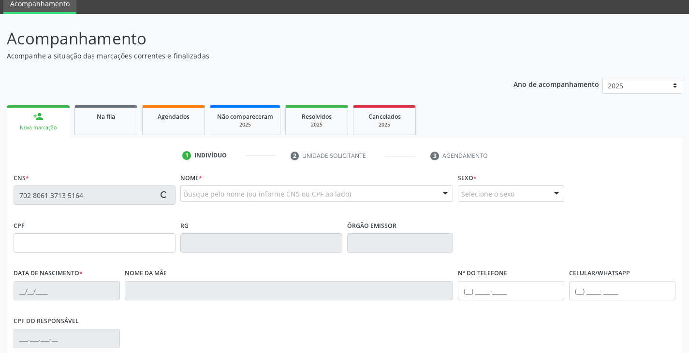
type input "(74) 98855-0144"
type input "17"
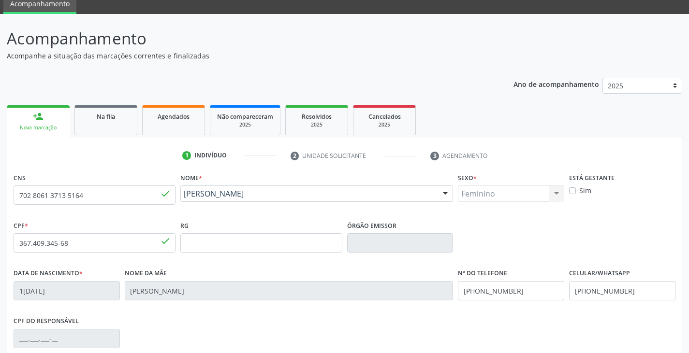
scroll to position [171, 0]
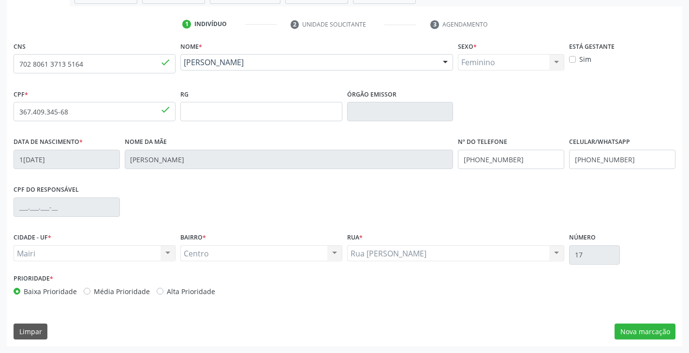
click at [189, 292] on label "Alta Prioridade" at bounding box center [191, 292] width 48 height 10
click at [163, 292] on input "Alta Prioridade" at bounding box center [160, 291] width 7 height 9
radio input "true"
click at [189, 292] on label "Alta Prioridade" at bounding box center [191, 292] width 48 height 10
click at [163, 292] on input "Alta Prioridade" at bounding box center [160, 291] width 7 height 9
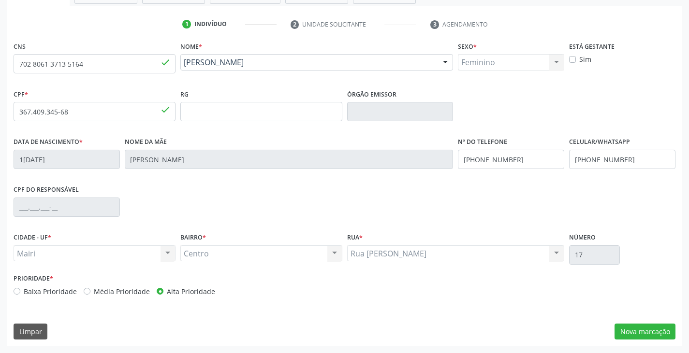
click at [447, 315] on div "CNS 702 8061 3713 5164 done Nome * Leda Silva Norberto Leda Silva Norberto CNS:…" at bounding box center [344, 192] width 675 height 307
click at [639, 332] on button "Nova marcação" at bounding box center [644, 332] width 61 height 16
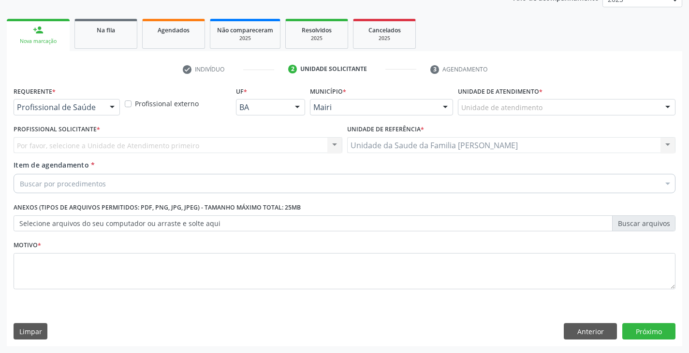
scroll to position [126, 0]
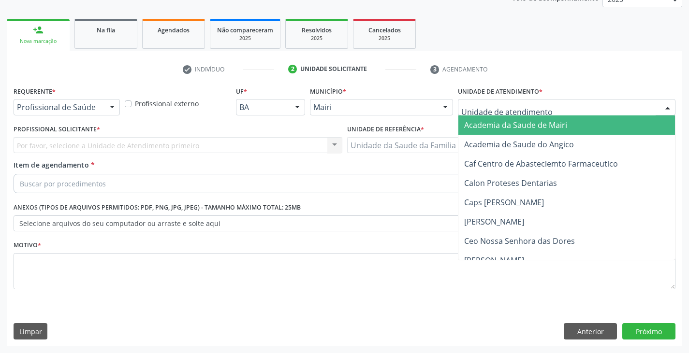
click at [518, 114] on div at bounding box center [566, 107] width 217 height 16
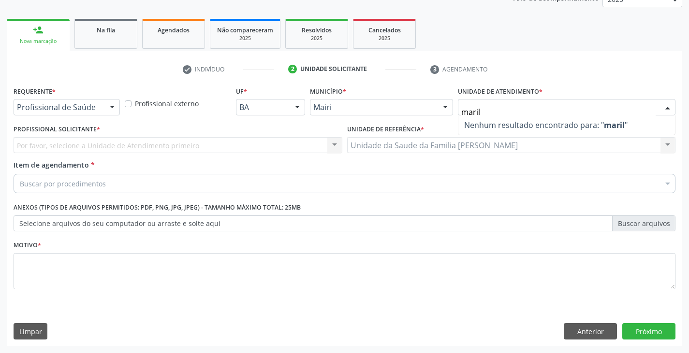
type input "mari"
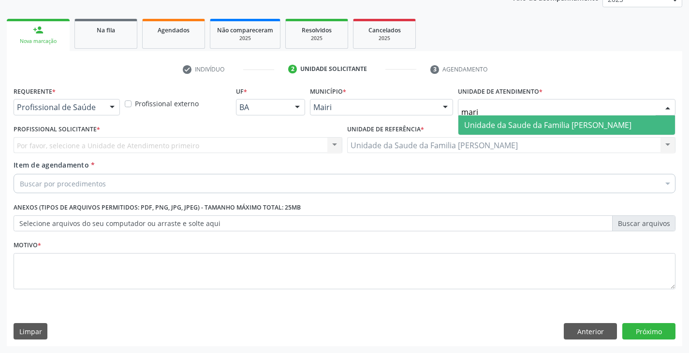
click at [513, 123] on span "Unidade da Saude da Familia [PERSON_NAME]" at bounding box center [547, 125] width 167 height 11
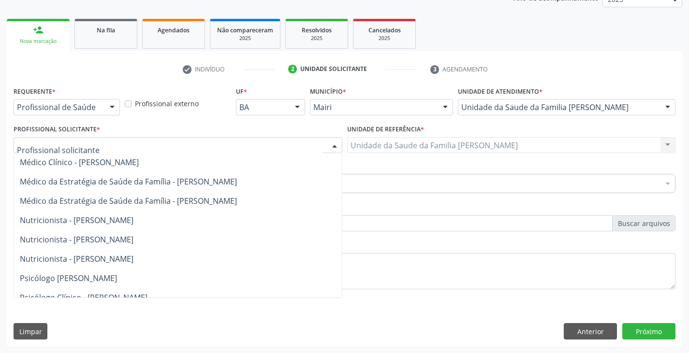
scroll to position [0, 0]
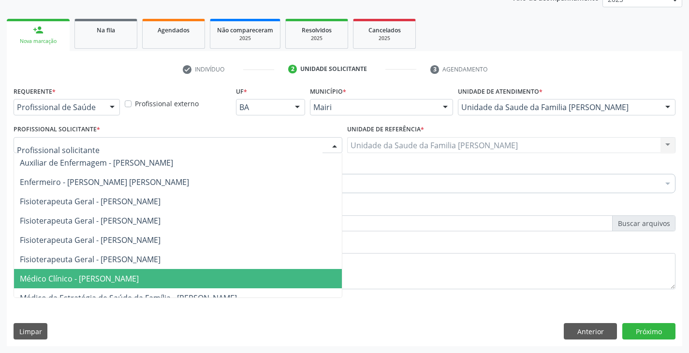
click at [113, 271] on span "Médico Clínico - Marilia Sodre Barreto" at bounding box center [178, 278] width 328 height 19
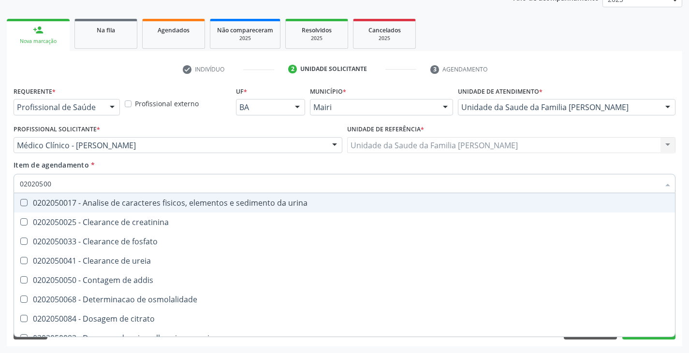
type input "020205001"
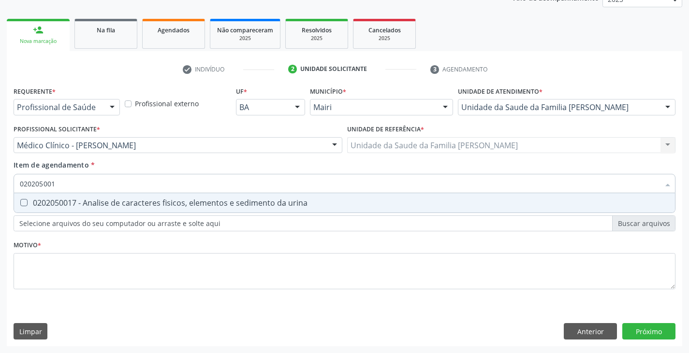
click at [106, 207] on div "0202050017 - Analise de caracteres fisicos, elementos e sedimento da urina" at bounding box center [344, 203] width 649 height 8
checkbox urina "true"
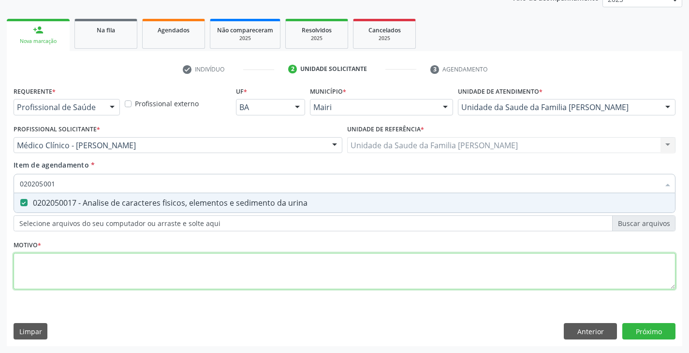
click at [116, 263] on div "Requerente * Profissional de Saúde Profissional de Saúde Paciente Nenhum result…" at bounding box center [345, 193] width 662 height 219
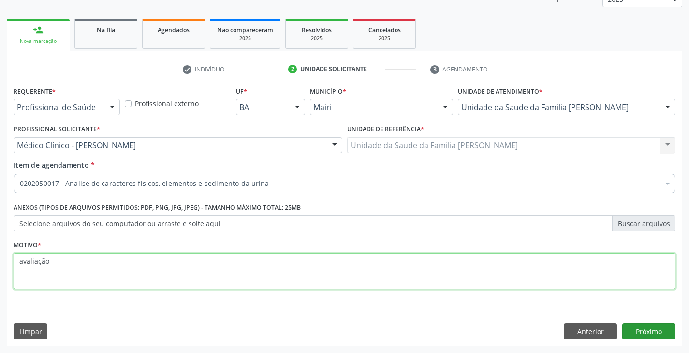
type textarea "avaliação"
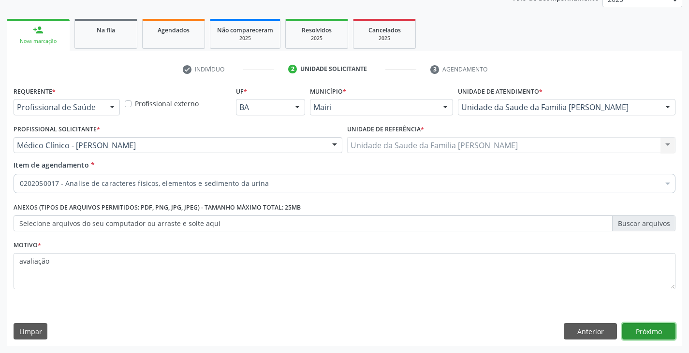
click at [669, 334] on button "Próximo" at bounding box center [648, 331] width 53 height 16
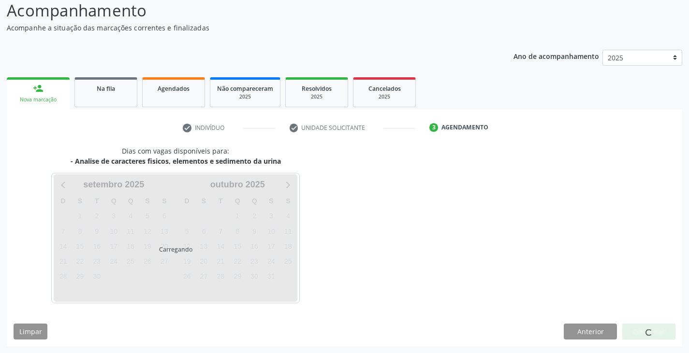
scroll to position [96, 0]
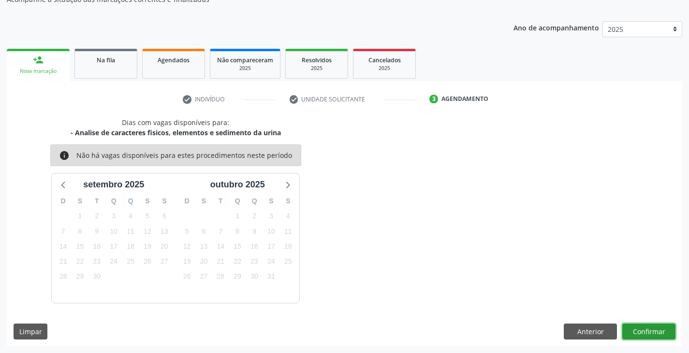
click at [644, 338] on button "Confirmar" at bounding box center [648, 332] width 53 height 16
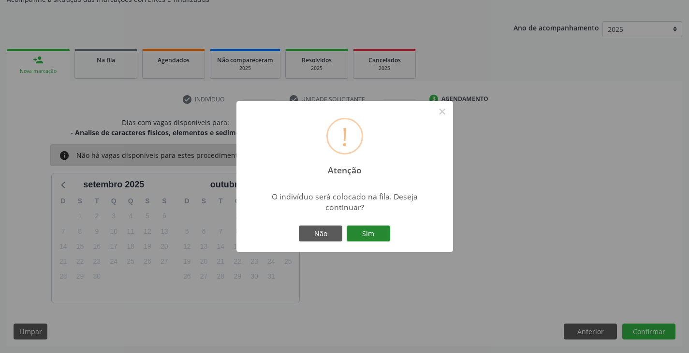
click at [367, 232] on button "Sim" at bounding box center [367, 234] width 43 height 16
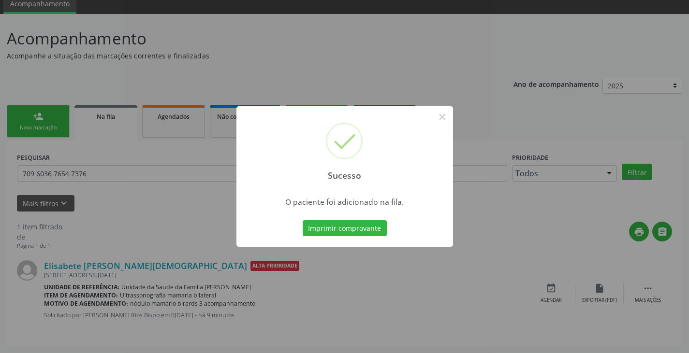
scroll to position [0, 0]
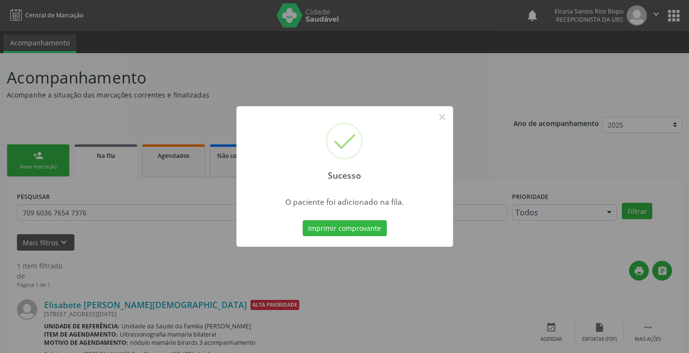
click at [367, 232] on button "Imprimir comprovante" at bounding box center [344, 228] width 84 height 16
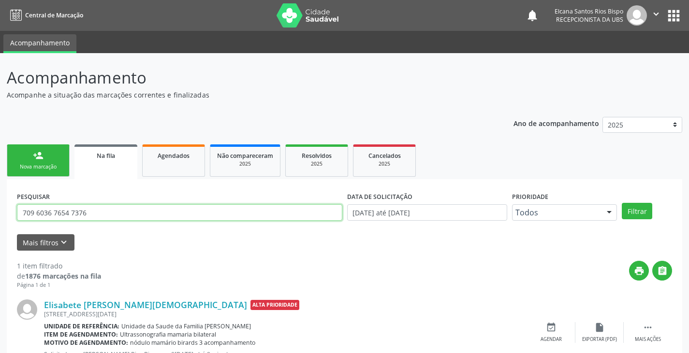
drag, startPoint x: 93, startPoint y: 217, endPoint x: 0, endPoint y: 219, distance: 93.3
click at [0, 219] on div "Acompanhamento Acompanhe a situação das marcações correntes e finalizadas Relat…" at bounding box center [344, 222] width 689 height 339
paste input "2 8061 3713 5164"
type input "702 8061 3713 5164"
click at [621, 203] on button "Filtrar" at bounding box center [636, 211] width 30 height 16
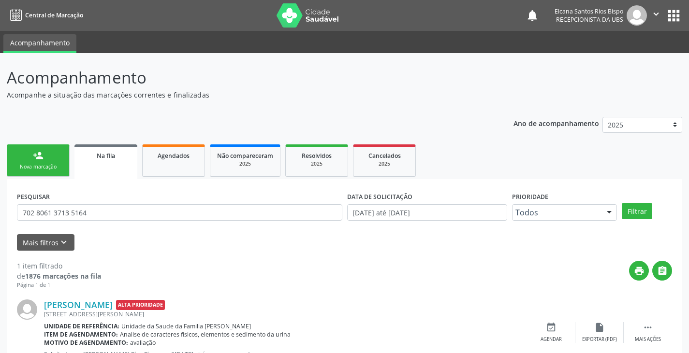
scroll to position [39, 0]
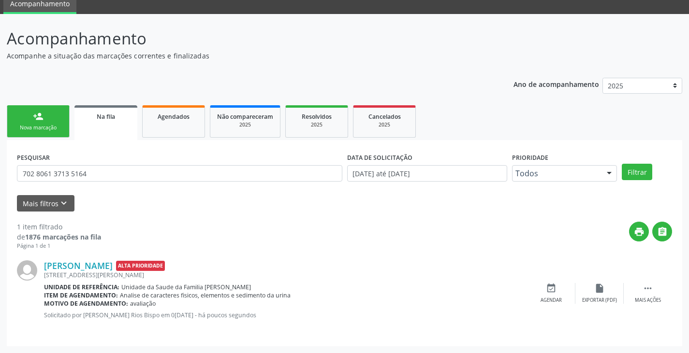
click at [67, 119] on link "person_add Nova marcação" at bounding box center [38, 121] width 63 height 32
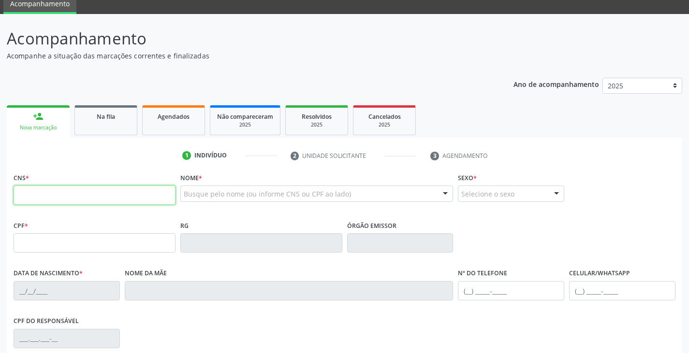
click at [55, 196] on input "text" at bounding box center [95, 195] width 162 height 19
type input "708 2046 5416 1544"
type input "746.801.887-15"
type input "29/02/1960"
type input "Erundina Pereira da Silva"
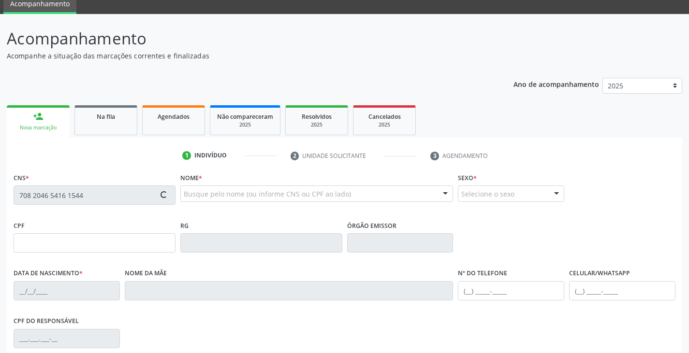
type input "(74) 98855-0144"
type input "49"
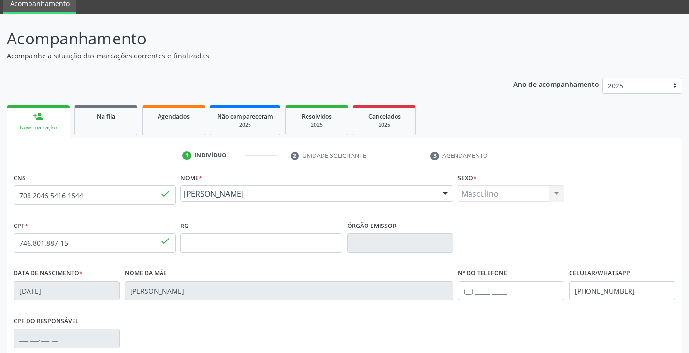
scroll to position [171, 0]
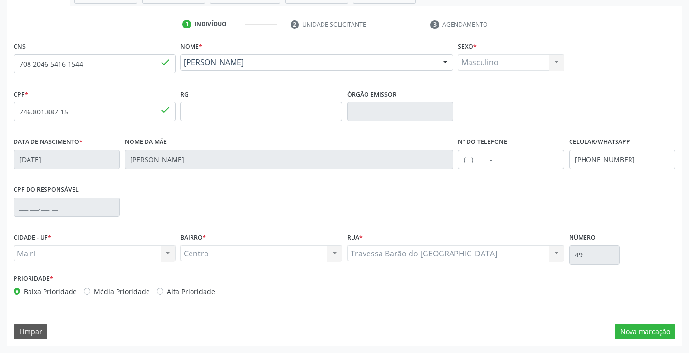
click at [206, 291] on label "Alta Prioridade" at bounding box center [191, 292] width 48 height 10
click at [163, 291] on input "Alta Prioridade" at bounding box center [160, 291] width 7 height 9
radio input "true"
click at [642, 330] on button "Nova marcação" at bounding box center [644, 332] width 61 height 16
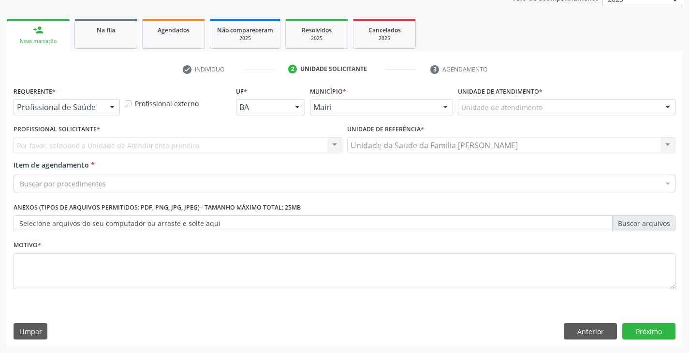
scroll to position [126, 0]
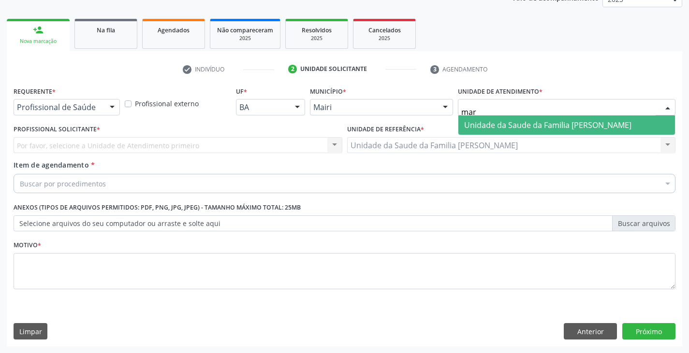
type input "mari"
click at [487, 121] on span "Unidade da Saude da Familia [PERSON_NAME]" at bounding box center [547, 125] width 167 height 11
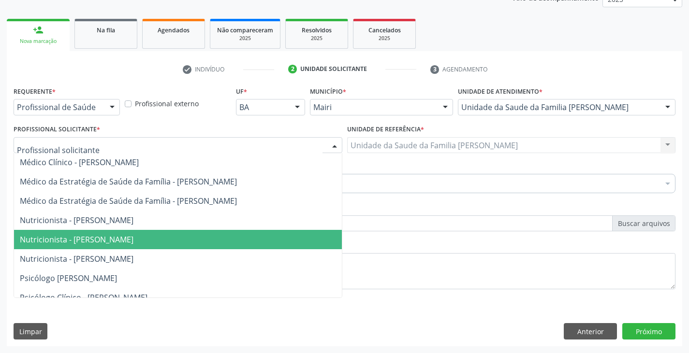
scroll to position [68, 0]
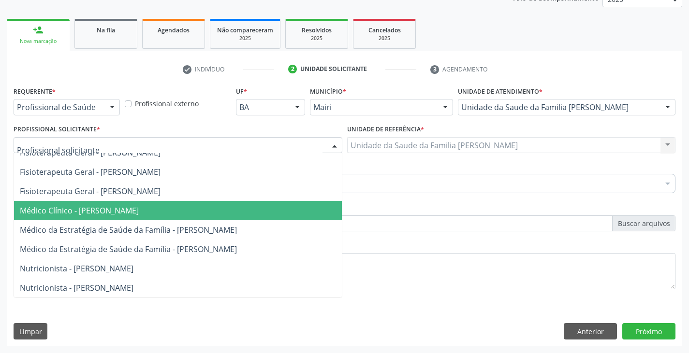
click at [96, 210] on span "Médico Clínico - Marilia Sodre Barreto" at bounding box center [79, 210] width 119 height 11
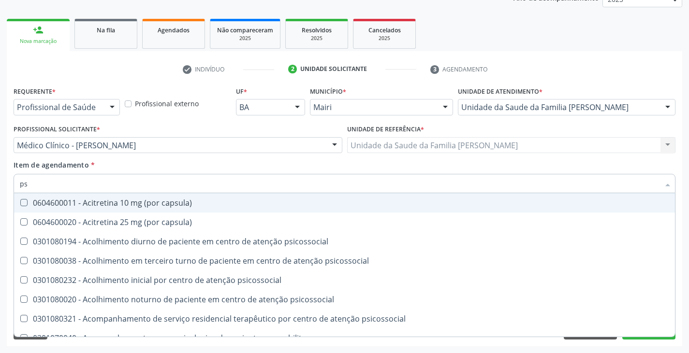
type input "psa"
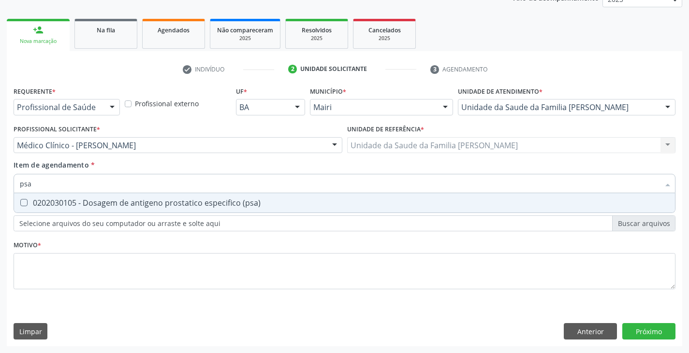
click at [111, 203] on div "0202030105 - Dosagem de antigeno prostatico especifico (psa)" at bounding box center [344, 203] width 649 height 8
checkbox \(psa\) "true"
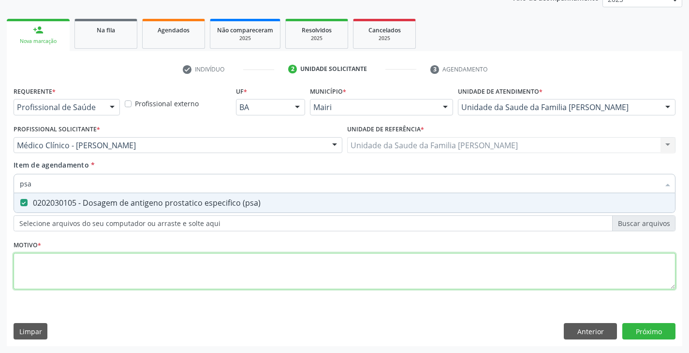
click at [95, 273] on div "Requerente * Profissional de Saúde Profissional de Saúde Paciente Nenhum result…" at bounding box center [345, 193] width 662 height 219
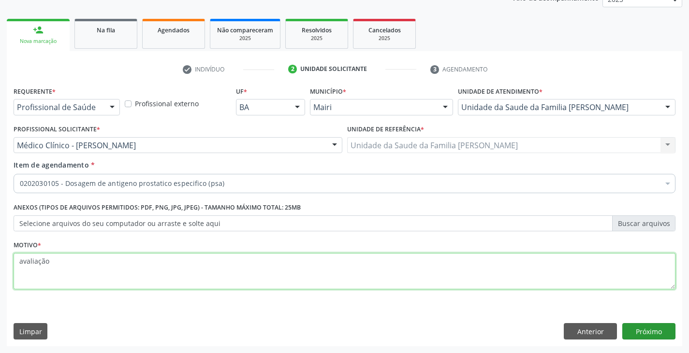
type textarea "avaliação"
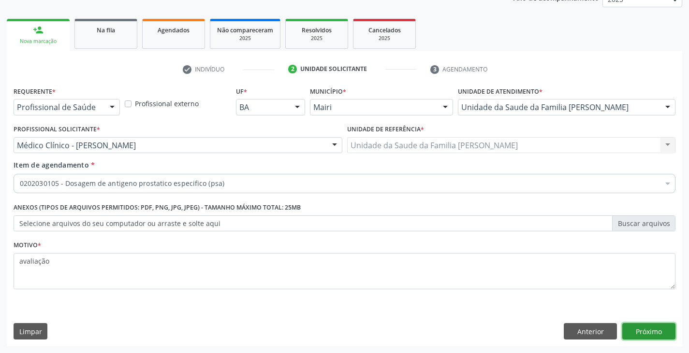
click at [636, 326] on button "Próximo" at bounding box center [648, 331] width 53 height 16
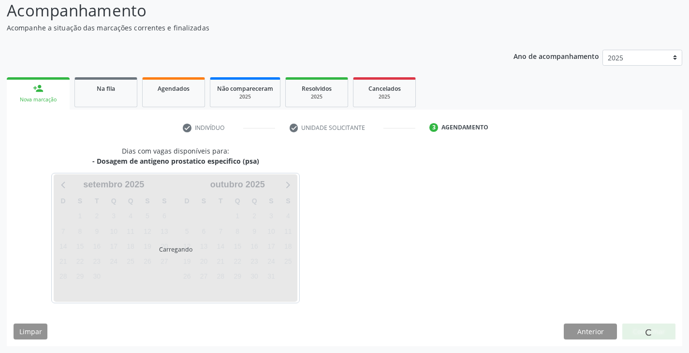
scroll to position [96, 0]
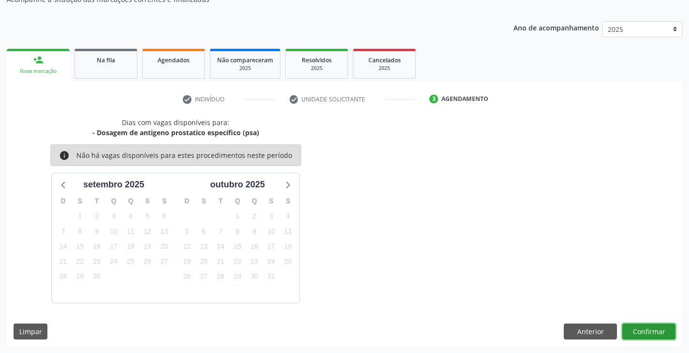
click at [641, 333] on button "Confirmar" at bounding box center [648, 332] width 53 height 16
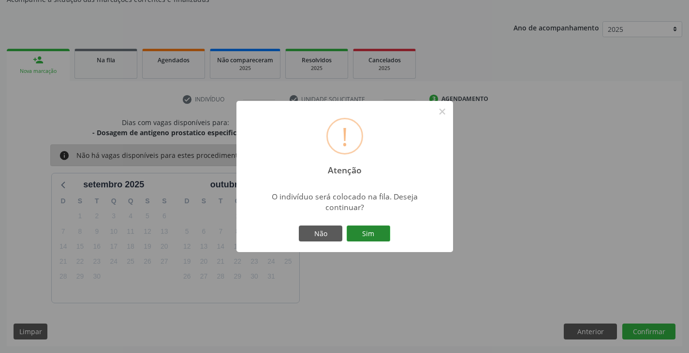
click at [384, 239] on button "Sim" at bounding box center [367, 234] width 43 height 16
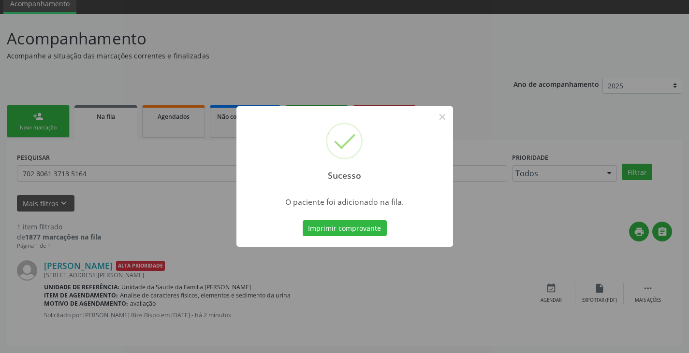
scroll to position [0, 0]
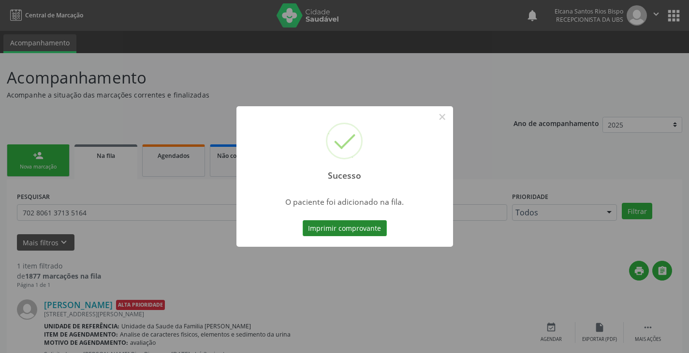
click at [371, 233] on button "Imprimir comprovante" at bounding box center [344, 228] width 84 height 16
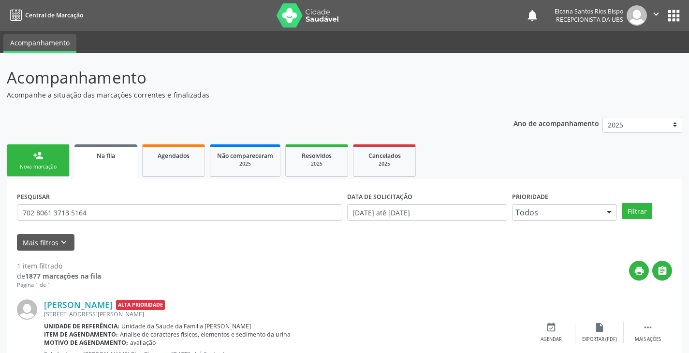
click at [23, 161] on link "person_add Nova marcação" at bounding box center [38, 160] width 63 height 32
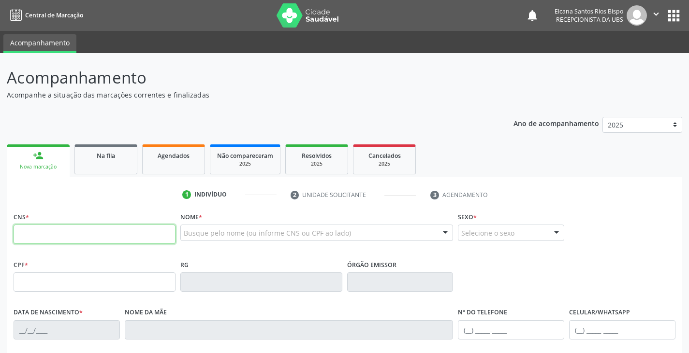
click at [68, 234] on input "text" at bounding box center [95, 234] width 162 height 19
paste input "708 2046 5416 1544"
type input "708 2046 5416 1544"
type input "746.801.887-15"
type input "29/02/1960"
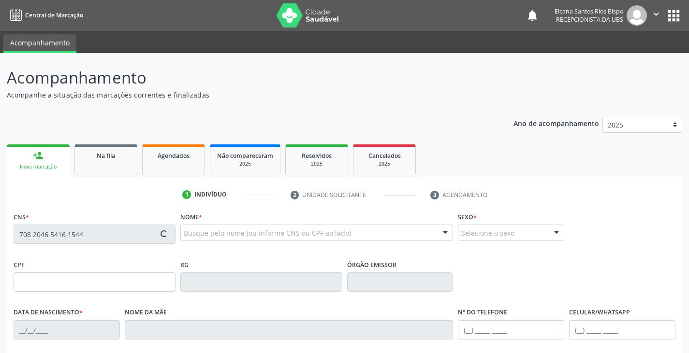
type input "Erundina Pereira da Silva"
type input "(74) 98855-0144"
type input "49"
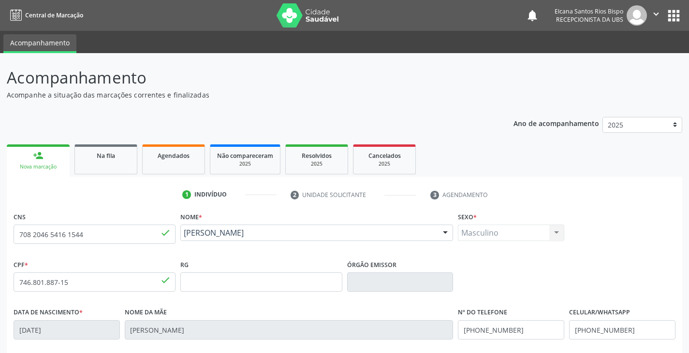
scroll to position [171, 0]
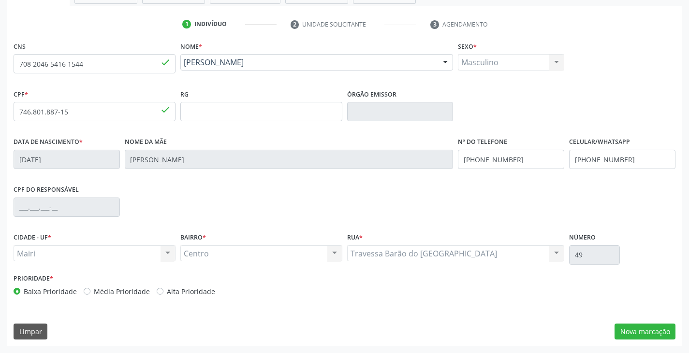
click at [198, 293] on label "Alta Prioridade" at bounding box center [191, 292] width 48 height 10
click at [163, 293] on input "Alta Prioridade" at bounding box center [160, 291] width 7 height 9
radio input "true"
click at [646, 337] on button "Nova marcação" at bounding box center [644, 332] width 61 height 16
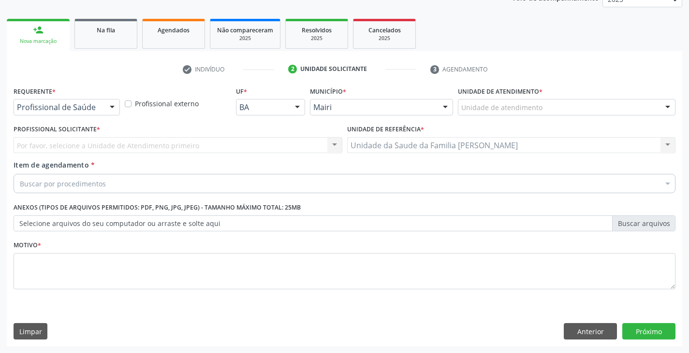
click at [495, 102] on div "Unidade de atendimento" at bounding box center [566, 107] width 217 height 16
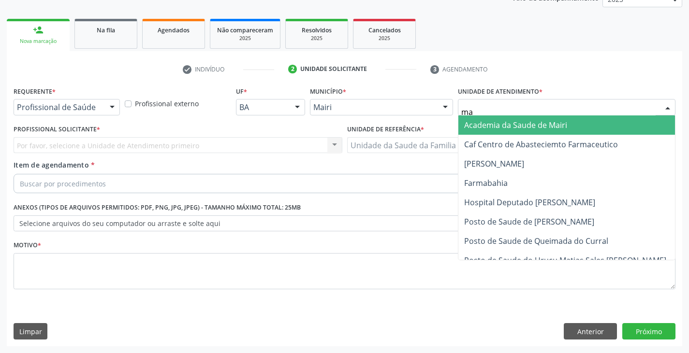
type input "mar"
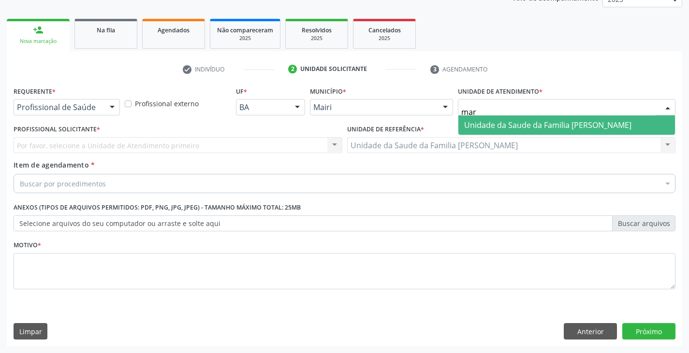
click at [478, 129] on span "Unidade da Saude da Familia [PERSON_NAME]" at bounding box center [547, 125] width 167 height 11
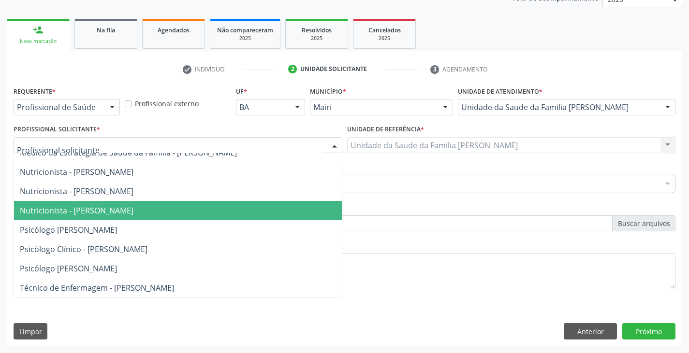
scroll to position [68, 0]
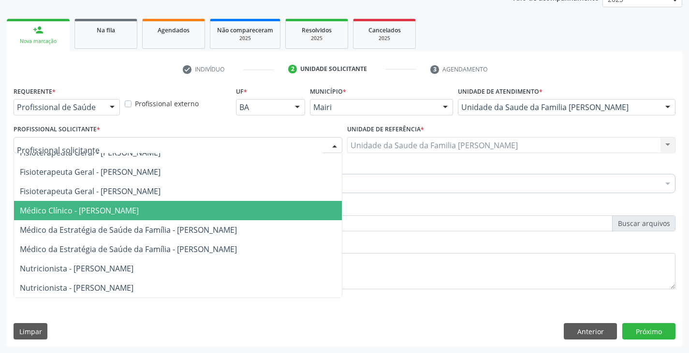
click at [108, 210] on span "Médico Clínico - Marilia Sodre Barreto" at bounding box center [79, 210] width 119 height 11
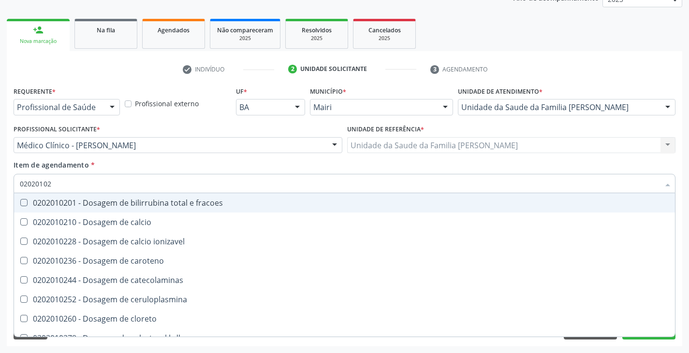
type input "020201029"
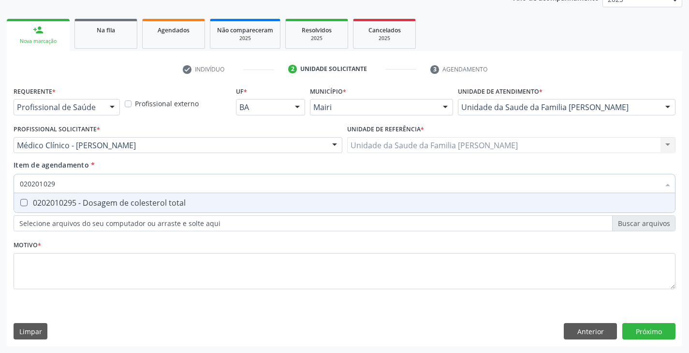
click at [94, 206] on div "0202010295 - Dosagem de colesterol total" at bounding box center [344, 203] width 649 height 8
checkbox total "true"
type input "02020102"
checkbox total "false"
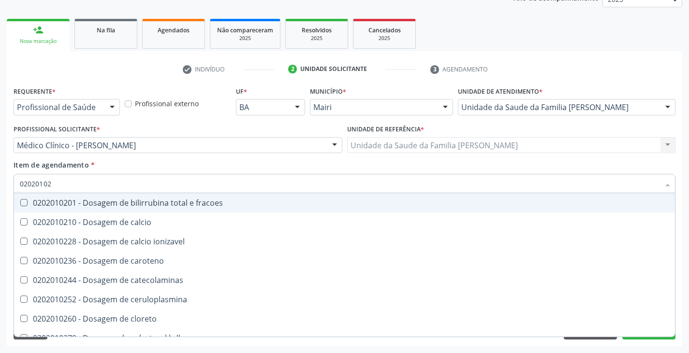
type input "020201028"
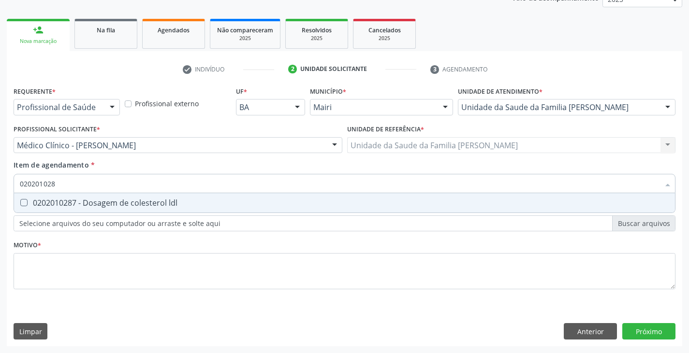
click at [94, 206] on div "0202010287 - Dosagem de colesterol ldl" at bounding box center [344, 203] width 649 height 8
checkbox ldl "true"
type input "02020102"
checkbox ldl "false"
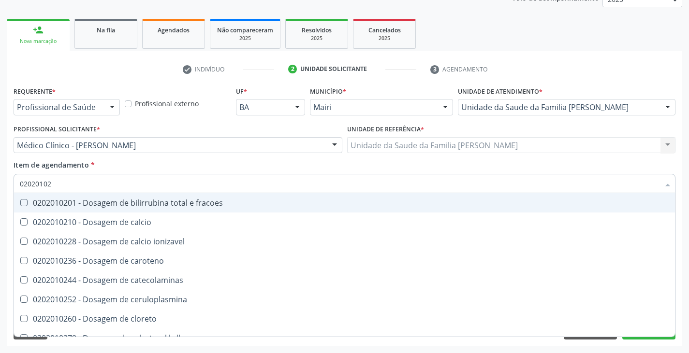
type input "020201027"
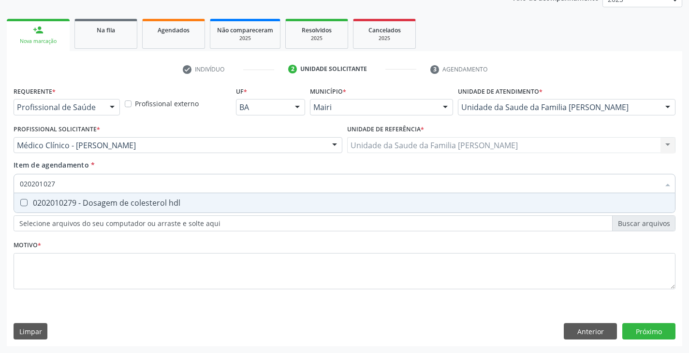
click at [94, 206] on div "0202010279 - Dosagem de colesterol hdl" at bounding box center [344, 203] width 649 height 8
checkbox hdl "true"
type input "02020102"
checkbox hdl "false"
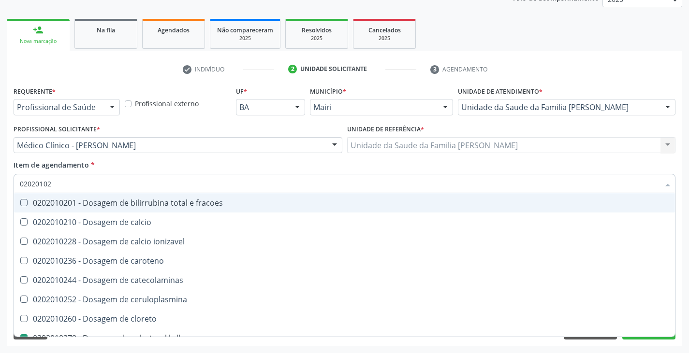
type input "0202010"
checkbox hdl "false"
checkbox ldl "false"
checkbox total "false"
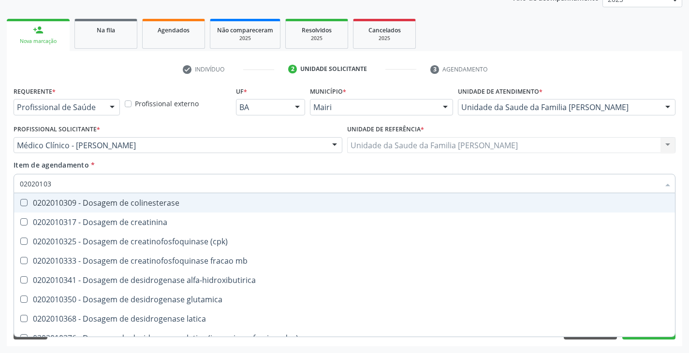
type input "020201031"
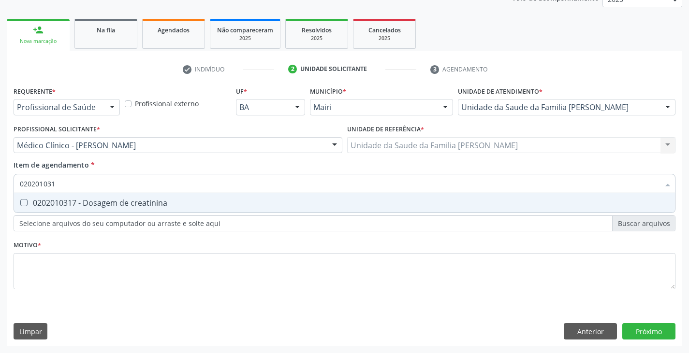
click at [94, 206] on div "0202010317 - Dosagem de creatinina" at bounding box center [344, 203] width 649 height 8
checkbox creatinina "true"
type input "02020103"
checkbox creatinina "false"
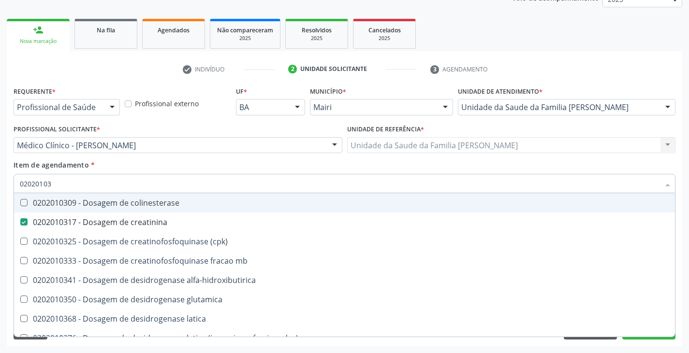
type input "0202010"
checkbox creatinina "false"
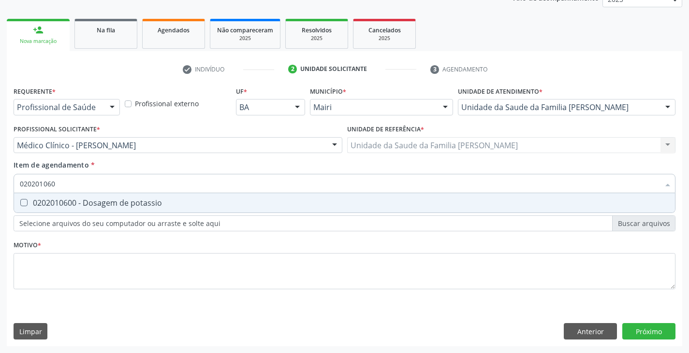
type input "0202010600"
click at [94, 206] on div "0202010600 - Dosagem de potassio" at bounding box center [344, 203] width 649 height 8
checkbox potassio "true"
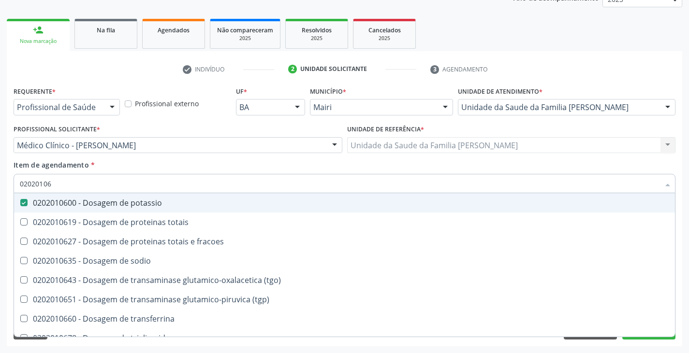
type input "0202010"
checkbox potassio "false"
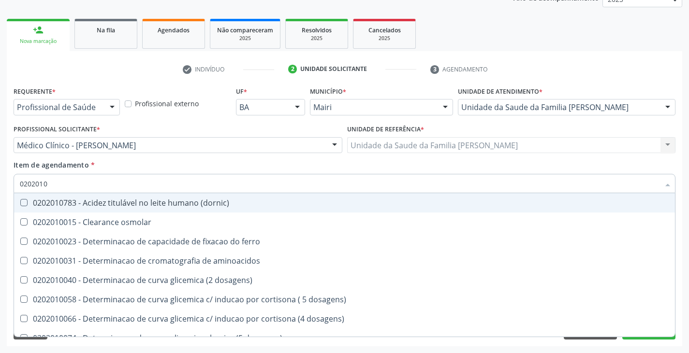
type input "02020106"
checkbox \(dornic\) "true"
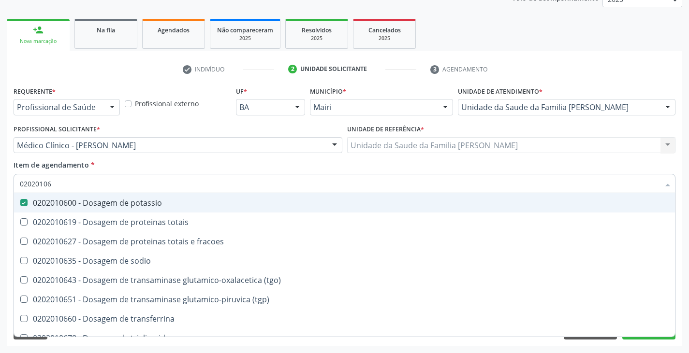
type input "020201067"
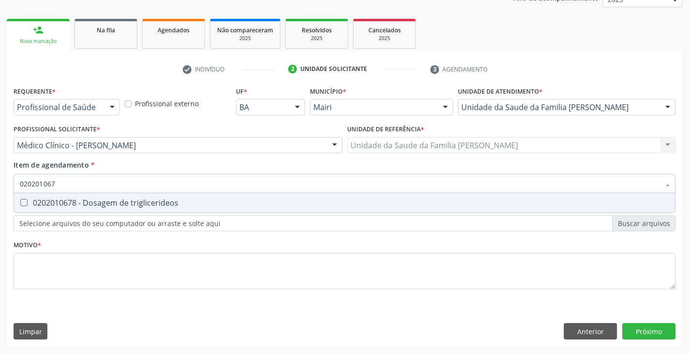
click at [94, 206] on div "0202010678 - Dosagem de triglicerideos" at bounding box center [344, 203] width 649 height 8
checkbox triglicerideos "true"
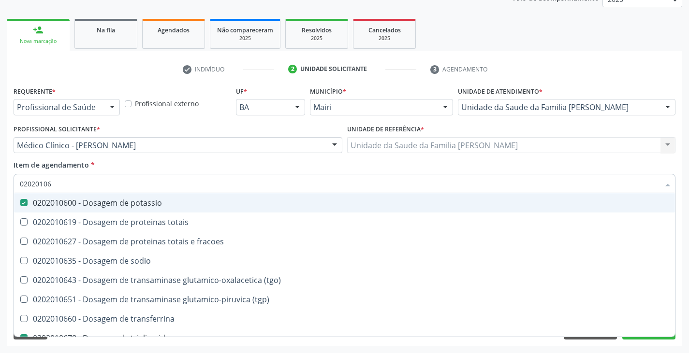
type input "0202010"
checkbox potassio "false"
checkbox triglicerideos "false"
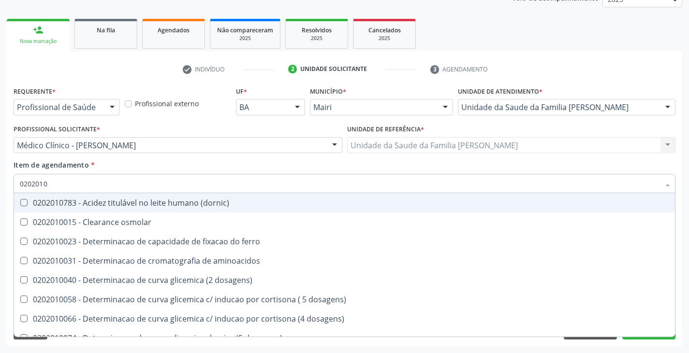
type input "020201"
checkbox hdl "false"
checkbox ldl "false"
checkbox total "false"
checkbox creatinina "false"
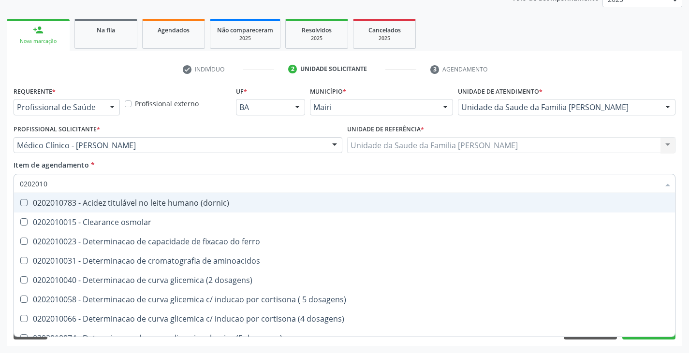
checkbox alfa-hidroxibutirica "true"
checkbox glutamica "true"
checkbox latica "true"
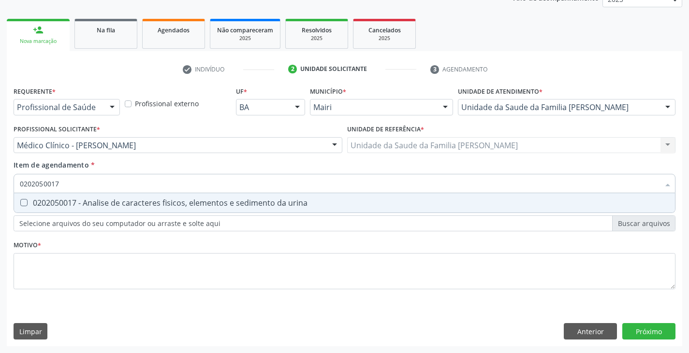
click at [94, 206] on div "0202050017 - Analise de caracteres fisicos, elementos e sedimento da urina" at bounding box center [344, 203] width 649 height 8
click at [94, 206] on div "0202010473 - Dosagem de glicose" at bounding box center [344, 203] width 649 height 8
click at [94, 206] on div "0202010503 - Dosagem de hemoglobina glicosilada" at bounding box center [344, 203] width 649 height 8
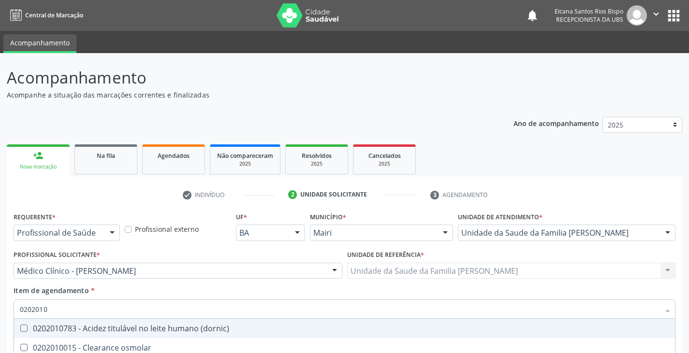
scroll to position [126, 0]
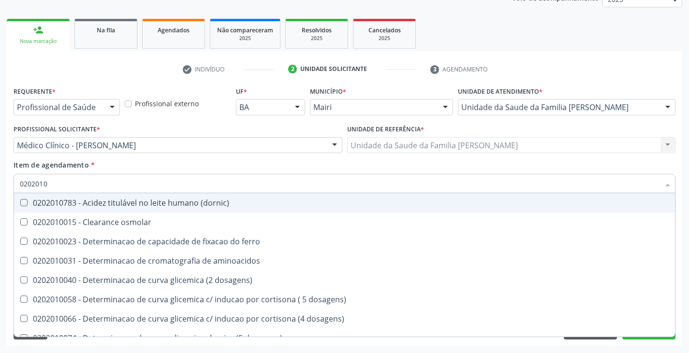
type input "020201"
checkbox hdl "false"
checkbox ldl "false"
checkbox total "false"
checkbox creatinina "false"
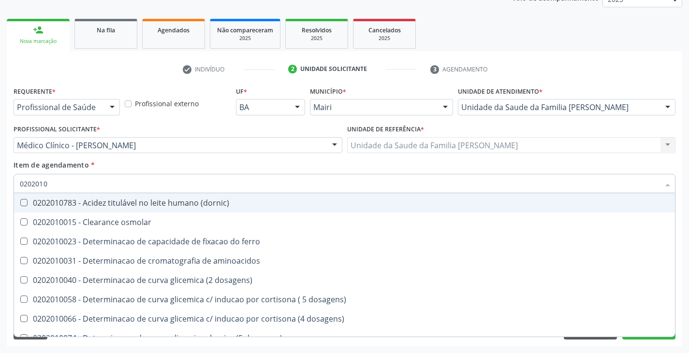
checkbox alfa-hidroxibutirica "true"
checkbox glutamica "true"
checkbox latica "true"
checkbox ferritina "true"
checkbox glicose "false"
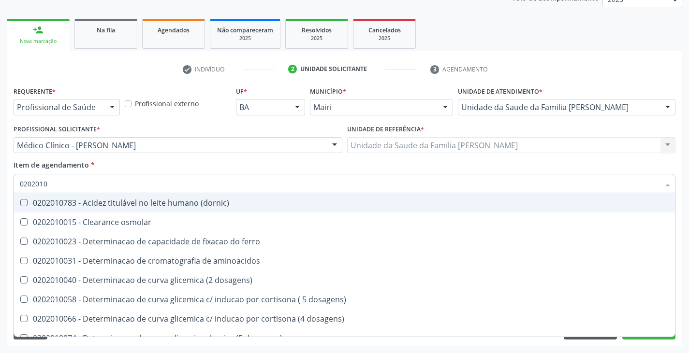
checkbox glicosilada "false"
checkbox magnesio "true"
checkbox porfirinas "true"
checkbox potassio "false"
checkbox triglicerideos "false"
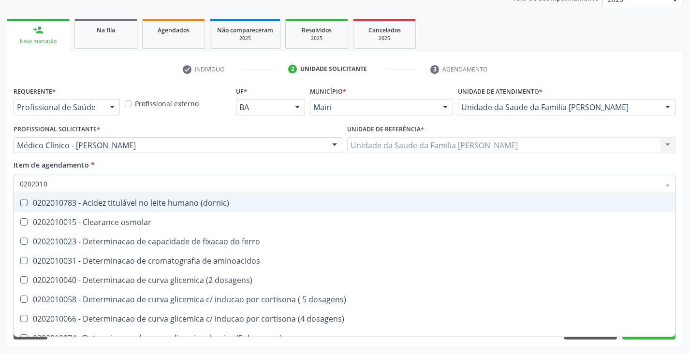
checkbox ureia "true"
type input "02020"
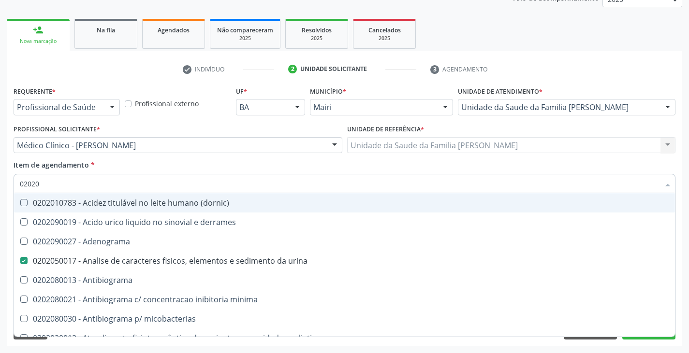
checkbox urina "true"
checkbox \(qualitativo\) "false"
checkbox molecular "false"
checkbox htlv-1 "false"
checkbox \(ch50\) "false"
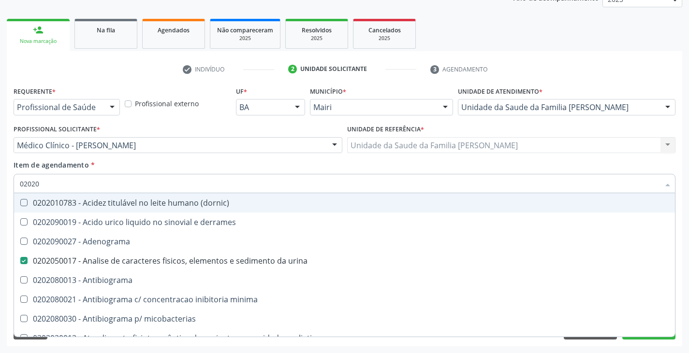
checkbox -duke "false"
checkbox trombina "false"
checkbox d "false"
type input "020203"
checkbox urina "false"
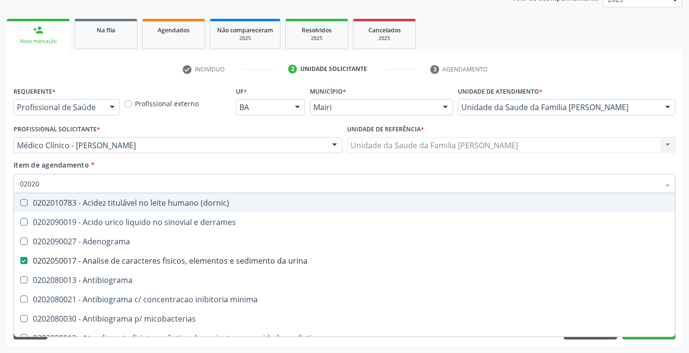
checkbox hdl "false"
checkbox ldl "false"
checkbox total "false"
checkbox creatinina "false"
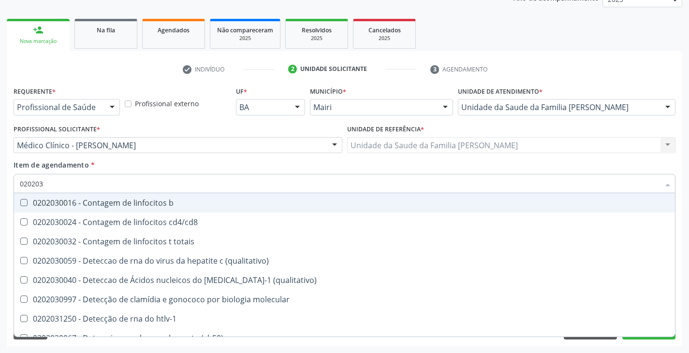
type input "0202038"
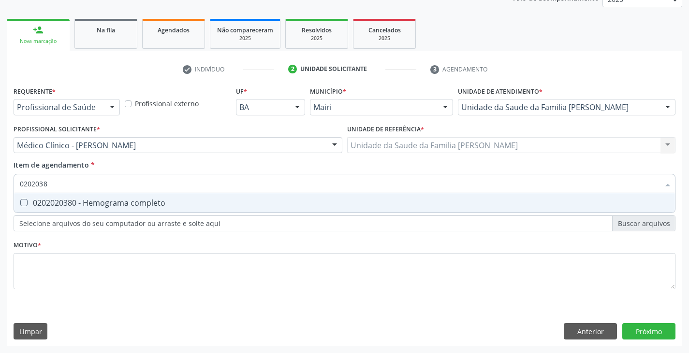
click at [94, 206] on div "0202020380 - Hemograma completo" at bounding box center [344, 203] width 649 height 8
checkbox completo "true"
type input "020203"
checkbox completo "false"
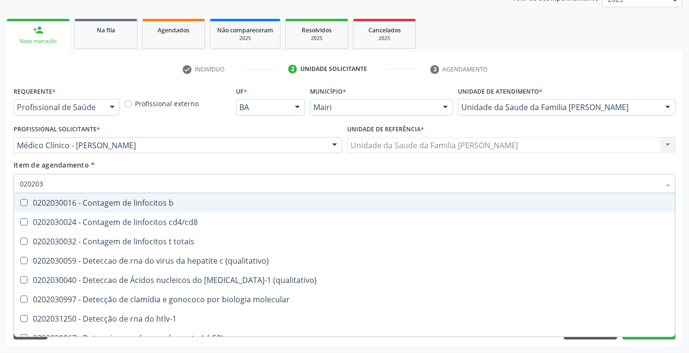
type input "02020"
checkbox \(qualitativo\) "true"
checkbox completo "false"
checkbox bacterianas "true"
checkbox hiv-1 "true"
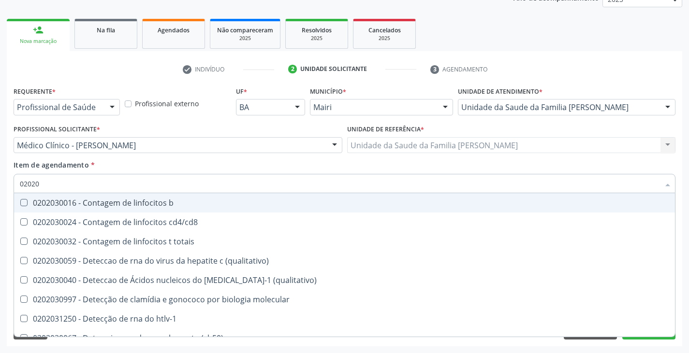
checkbox c "true"
checkbox gestantes "true"
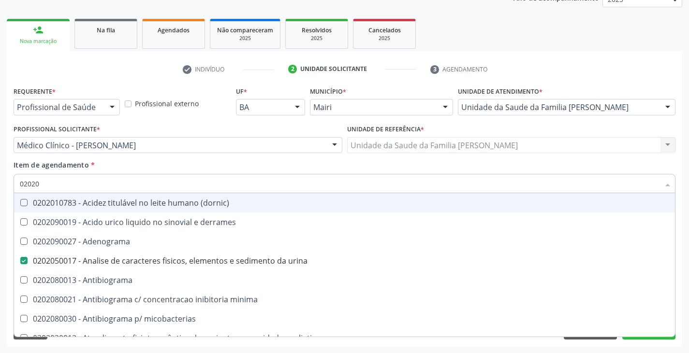
type input "020204"
checkbox urina "false"
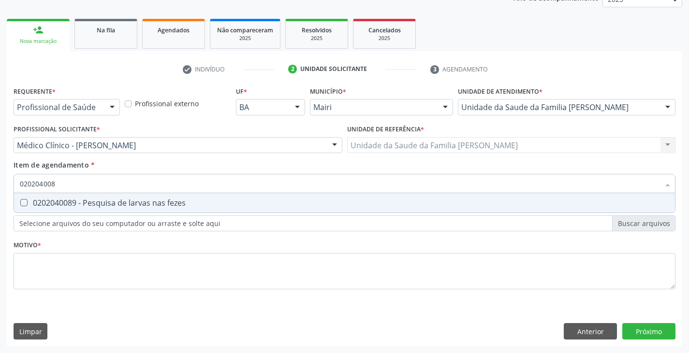
type input "0202040089"
click at [94, 206] on div "0202040089 - Pesquisa de larvas nas fezes" at bounding box center [344, 203] width 649 height 8
checkbox fezes "true"
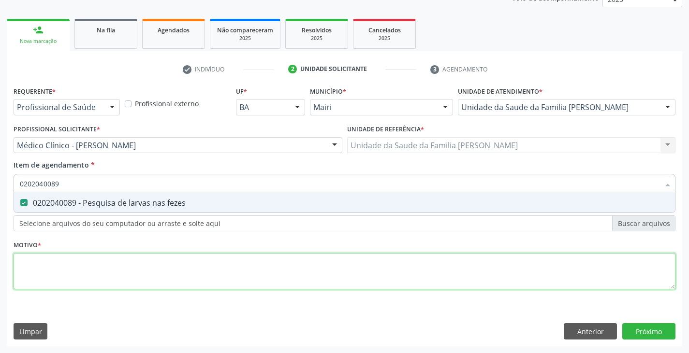
click at [102, 270] on div "Requerente * Profissional de Saúde Profissional de Saúde Paciente Nenhum result…" at bounding box center [345, 193] width 662 height 219
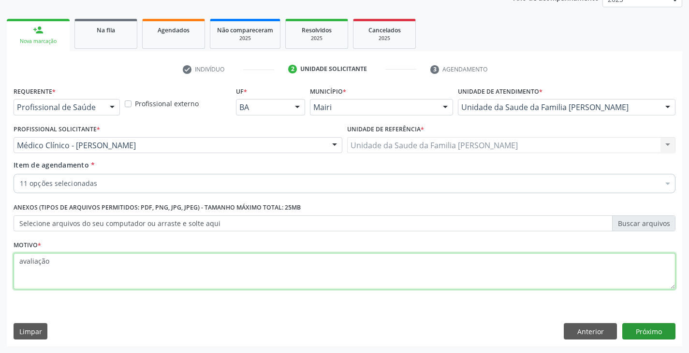
type textarea "avaliação"
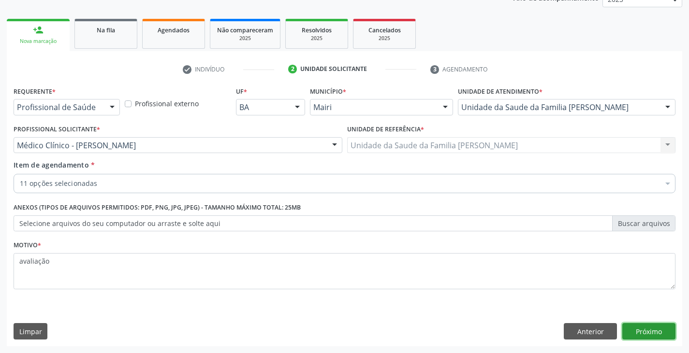
click at [641, 331] on button "Próximo" at bounding box center [648, 331] width 53 height 16
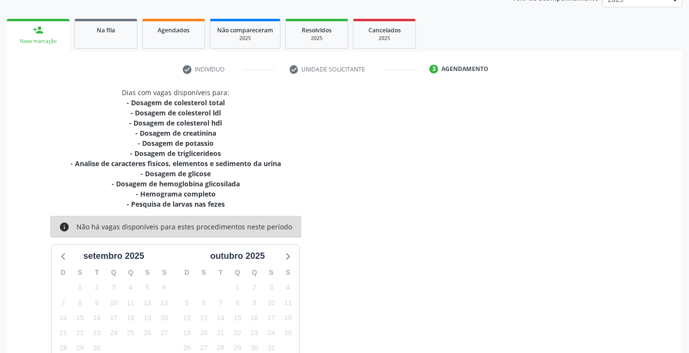
scroll to position [197, 0]
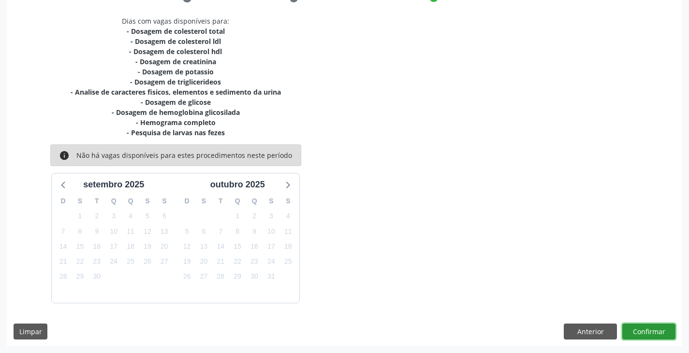
click at [656, 327] on button "Confirmar" at bounding box center [648, 332] width 53 height 16
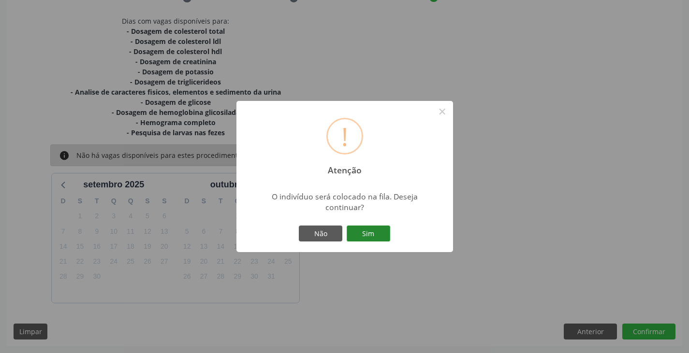
click at [384, 233] on button "Sim" at bounding box center [367, 234] width 43 height 16
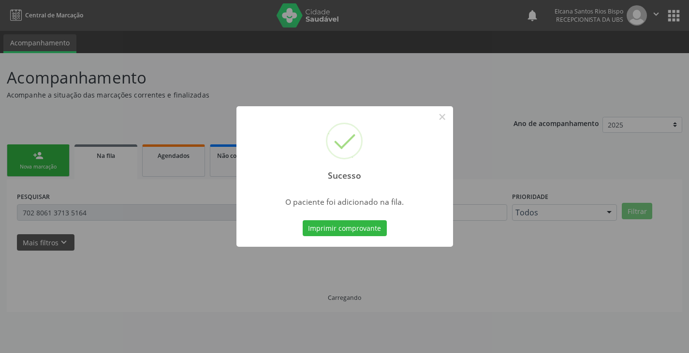
scroll to position [0, 0]
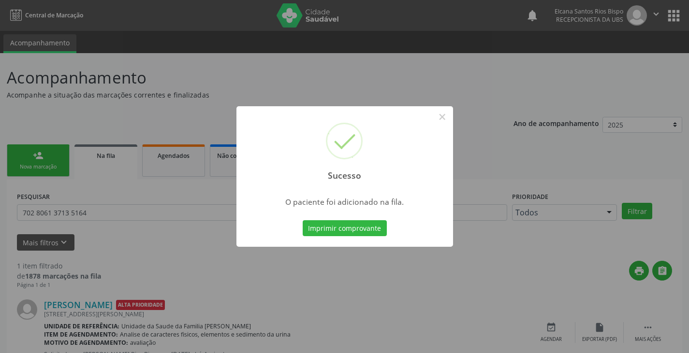
click at [384, 233] on button "Imprimir comprovante" at bounding box center [344, 228] width 84 height 16
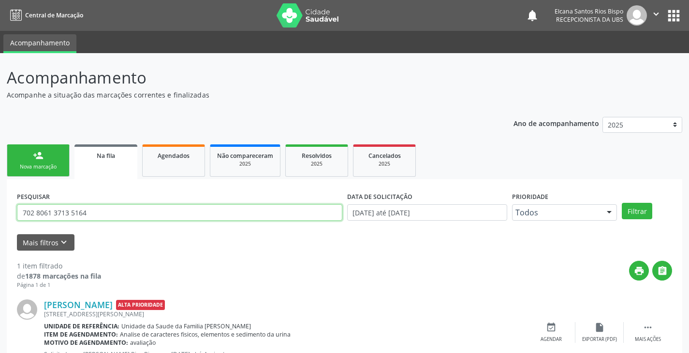
drag, startPoint x: 104, startPoint y: 210, endPoint x: 0, endPoint y: 204, distance: 104.1
click at [0, 204] on div "Acompanhamento Acompanhe a situação das marcações correntes e finalizadas Relat…" at bounding box center [344, 222] width 689 height 339
paste input "8 2046 5416 154"
type input "708 2046 5416 1544"
click at [621, 203] on button "Filtrar" at bounding box center [636, 211] width 30 height 16
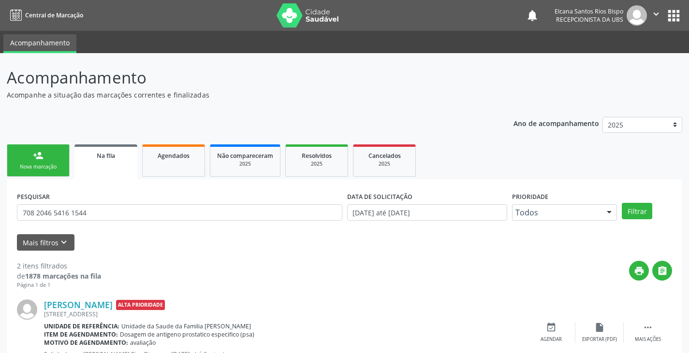
scroll to position [126, 0]
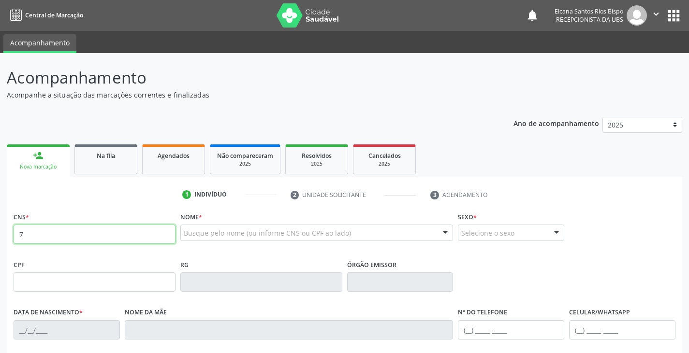
type input "7"
